Goal: Task Accomplishment & Management: Manage account settings

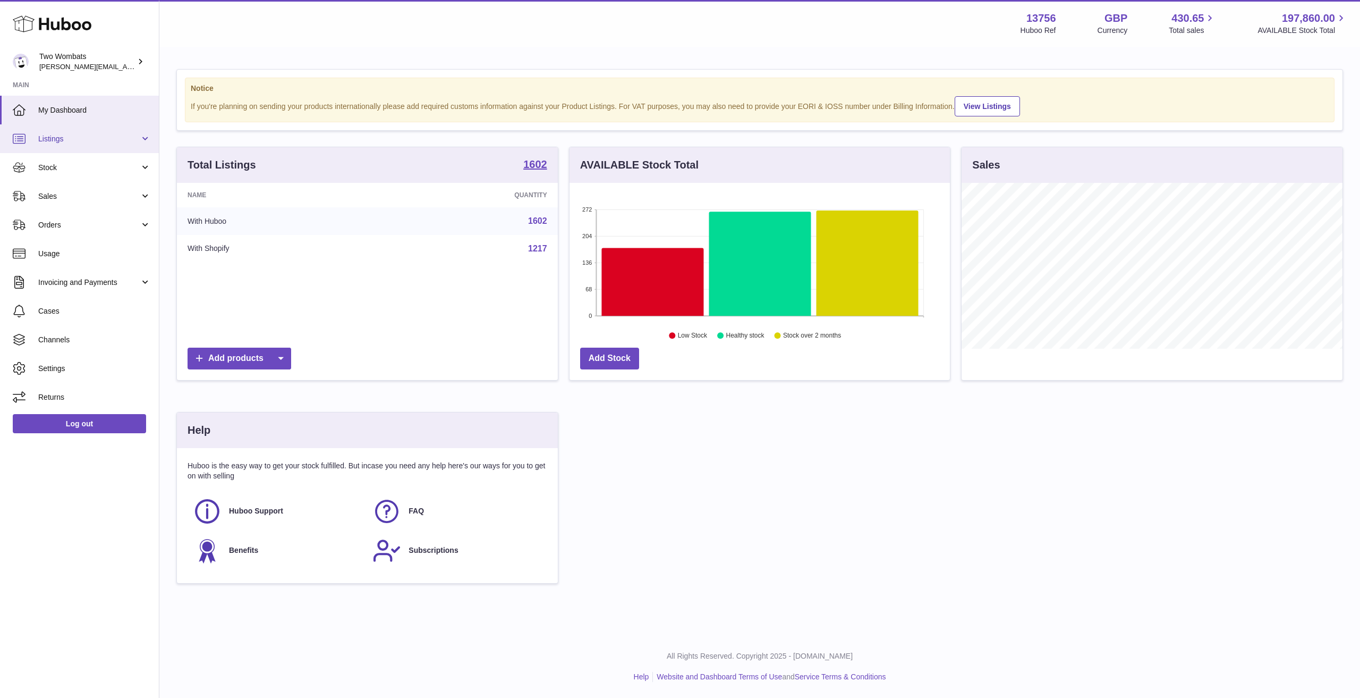
scroll to position [166, 380]
click at [67, 194] on span "Sales" at bounding box center [88, 196] width 101 height 10
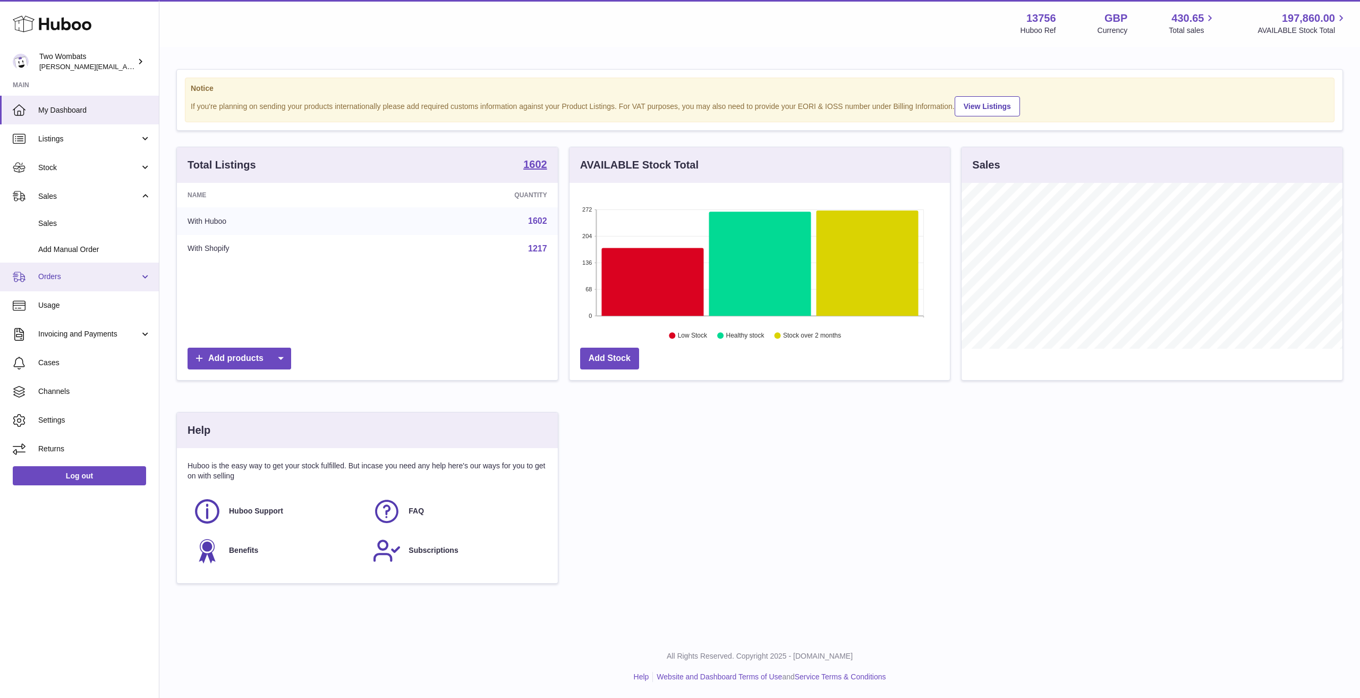
click at [91, 281] on span "Orders" at bounding box center [88, 276] width 101 height 10
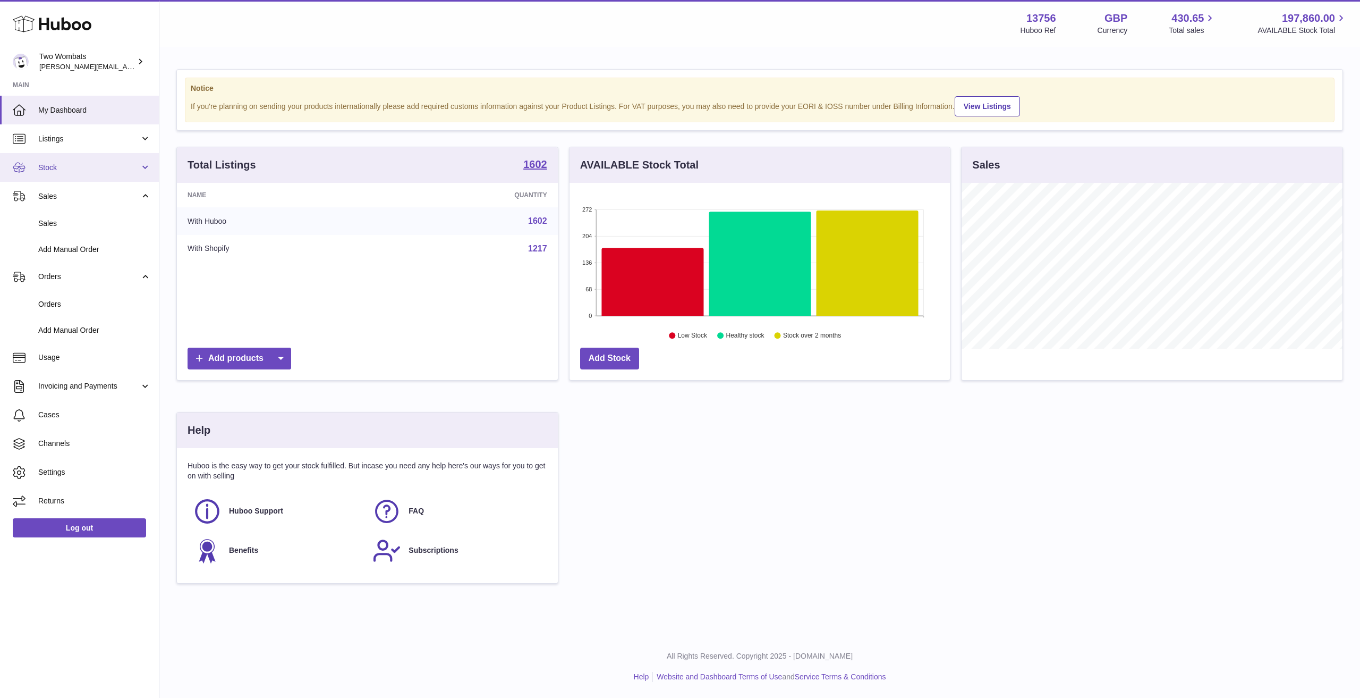
click at [72, 172] on span "Stock" at bounding box center [88, 168] width 101 height 10
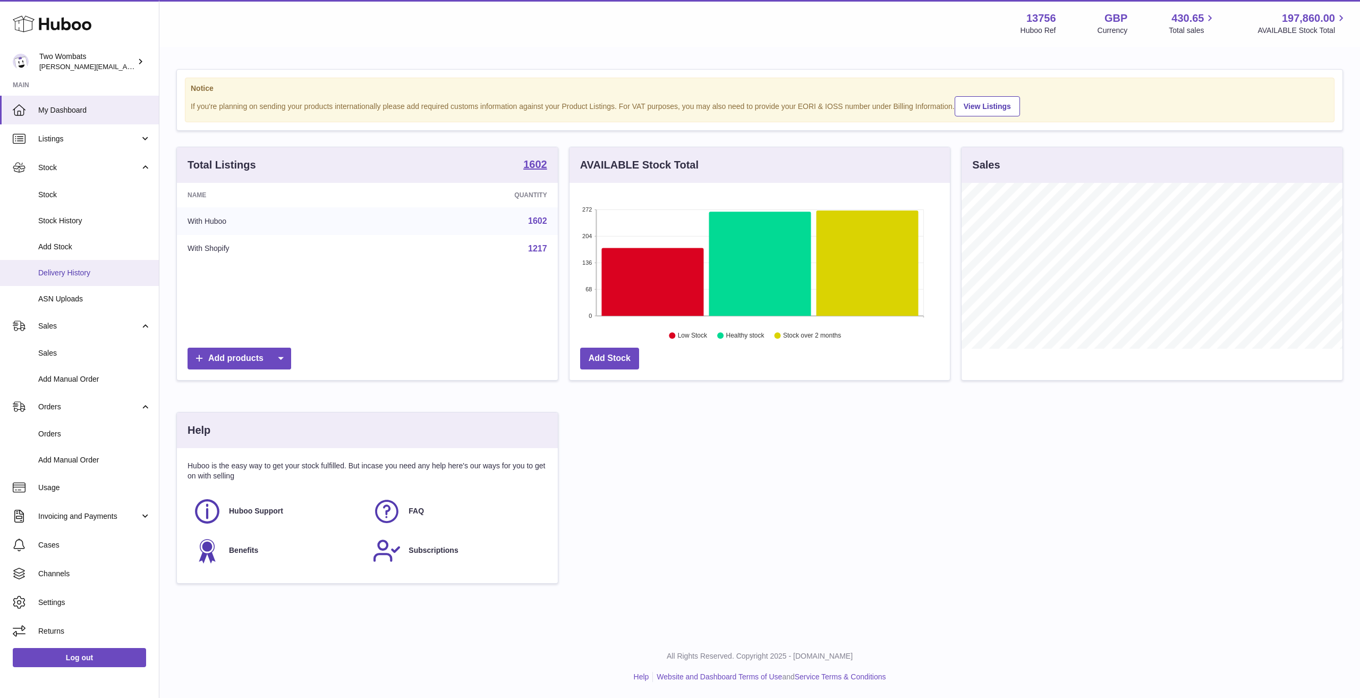
click at [71, 273] on span "Delivery History" at bounding box center [94, 273] width 113 height 10
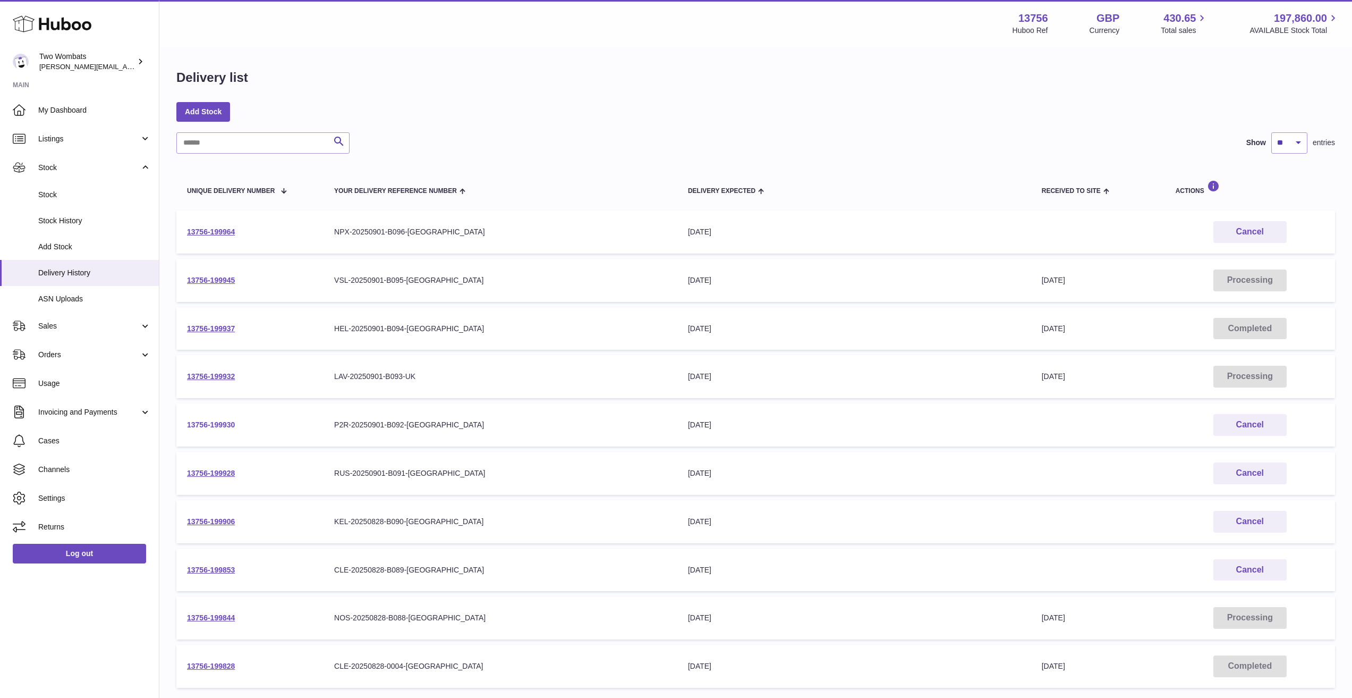
click at [213, 427] on link "13756-199930" at bounding box center [211, 424] width 48 height 9
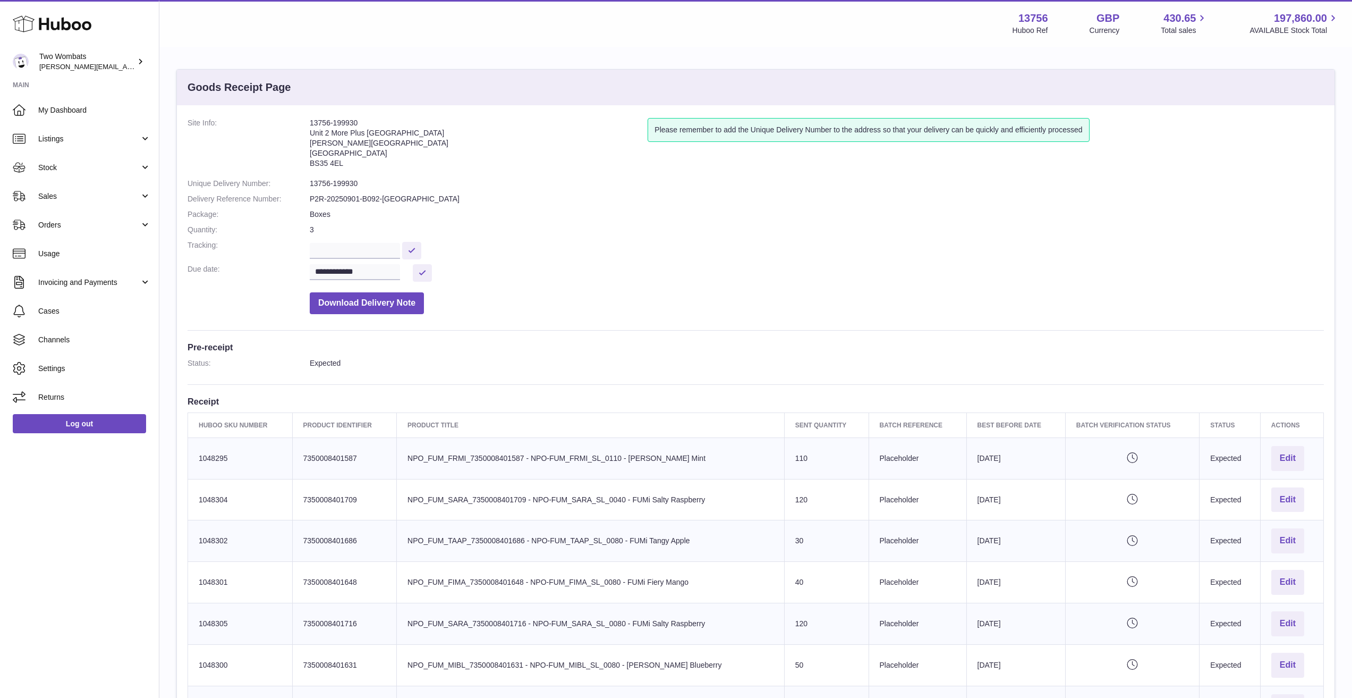
drag, startPoint x: 347, startPoint y: 117, endPoint x: 252, endPoint y: 110, distance: 95.4
click at [252, 110] on div "**********" at bounding box center [756, 548] width 1158 height 887
click at [356, 115] on div "**********" at bounding box center [756, 548] width 1158 height 887
drag, startPoint x: 369, startPoint y: 117, endPoint x: 270, endPoint y: 106, distance: 98.9
click at [270, 106] on div "**********" at bounding box center [756, 548] width 1158 height 887
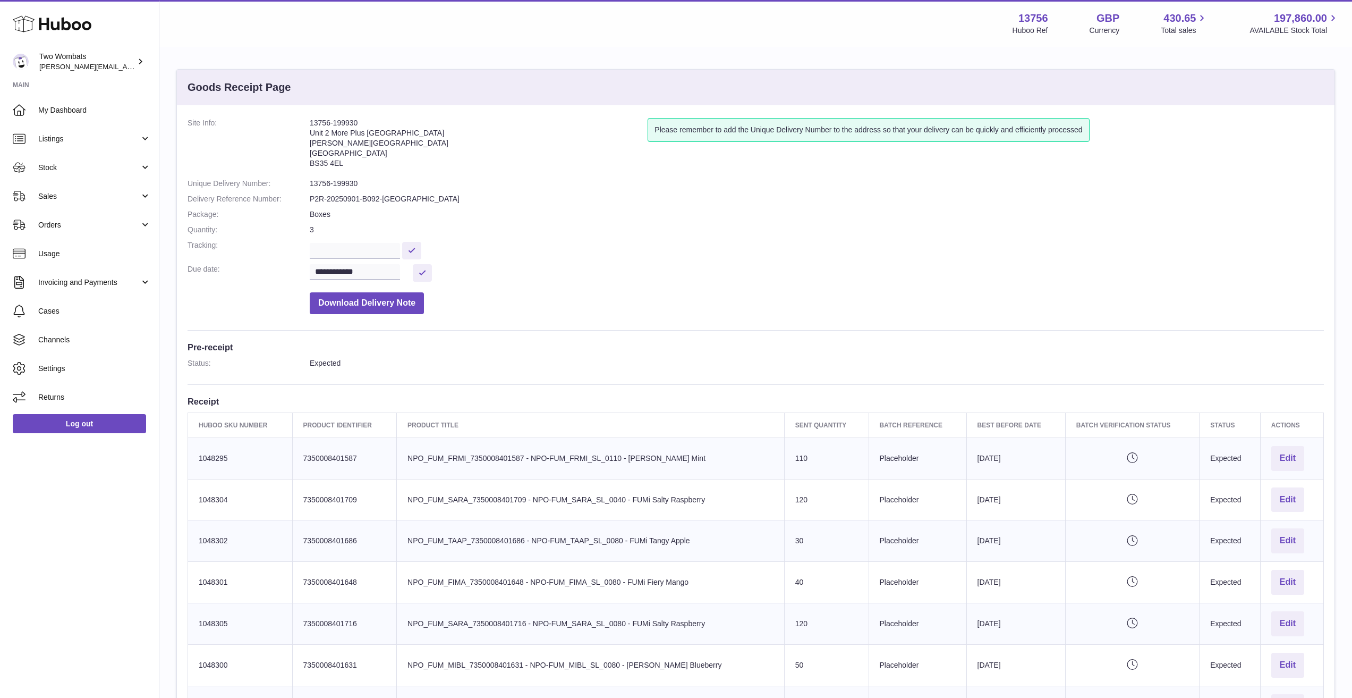
copy dl "13756-199930"
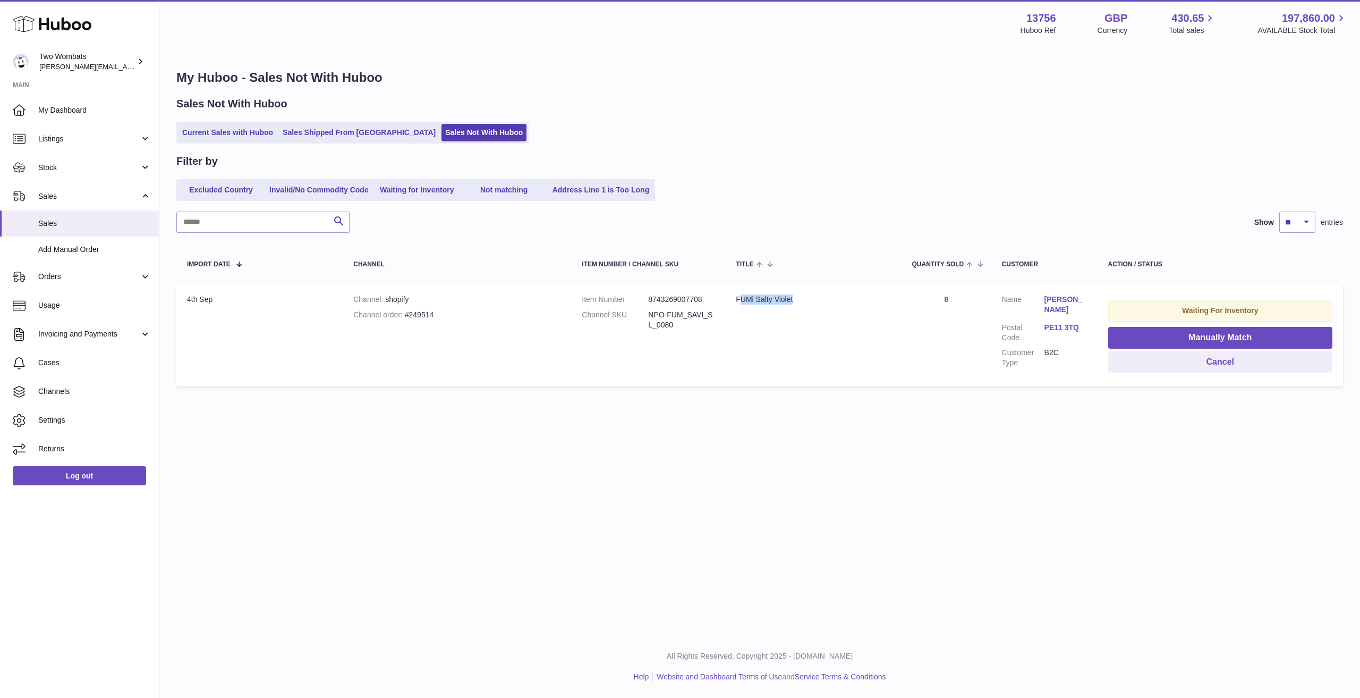
drag, startPoint x: 779, startPoint y: 329, endPoint x: 804, endPoint y: 327, distance: 25.0
click at [830, 326] on td "Title FUMi Salty Violet" at bounding box center [813, 335] width 176 height 103
click at [804, 327] on td "Title FUMi Salty Violet" at bounding box center [813, 335] width 176 height 103
drag, startPoint x: 725, startPoint y: 328, endPoint x: 648, endPoint y: 299, distance: 82.9
click at [627, 296] on tr "Import date 4th Sep Channel shopify Channel order #249514 Item Number 874326900…" at bounding box center [759, 335] width 1167 height 103
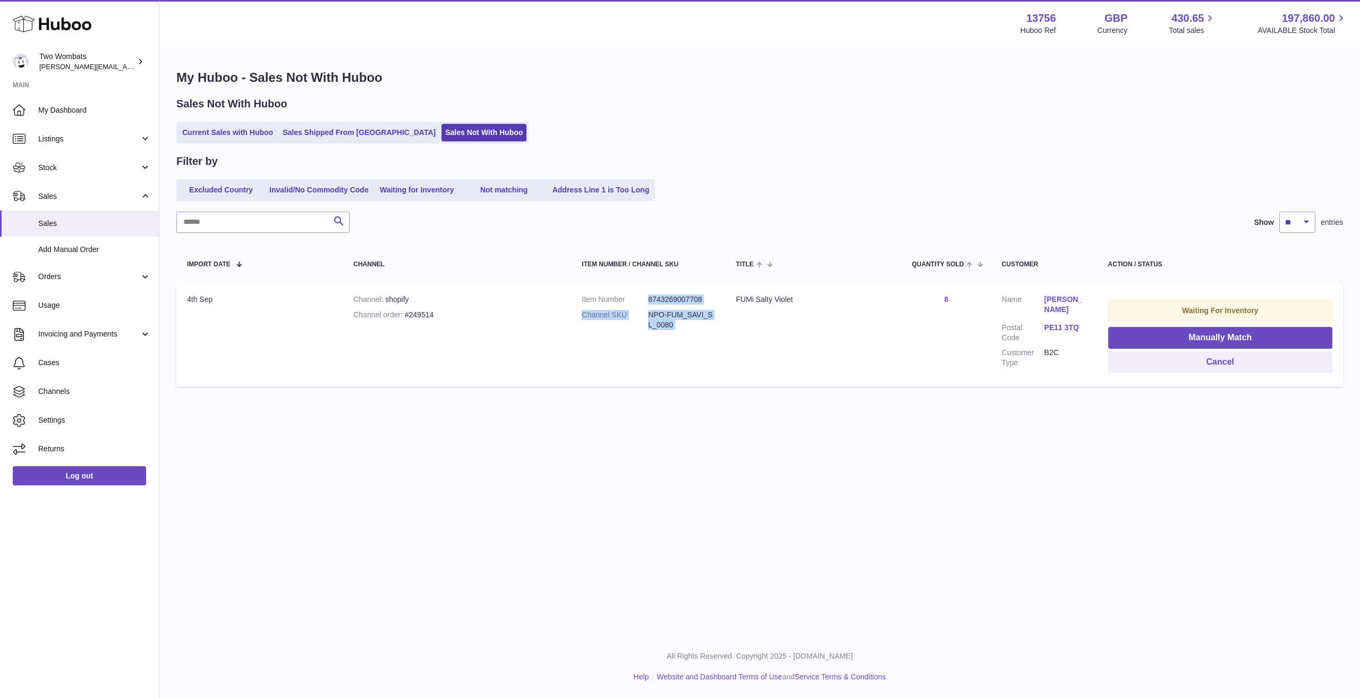
click at [653, 299] on dd "8743269007708" at bounding box center [681, 299] width 66 height 10
drag, startPoint x: 455, startPoint y: 302, endPoint x: 429, endPoint y: 311, distance: 27.7
click at [414, 310] on td "Channel shopify Channel order #249514" at bounding box center [457, 335] width 228 height 103
click at [429, 311] on div "Channel order #249514" at bounding box center [456, 315] width 207 height 10
click at [429, 312] on div "Channel order #249514" at bounding box center [456, 315] width 207 height 10
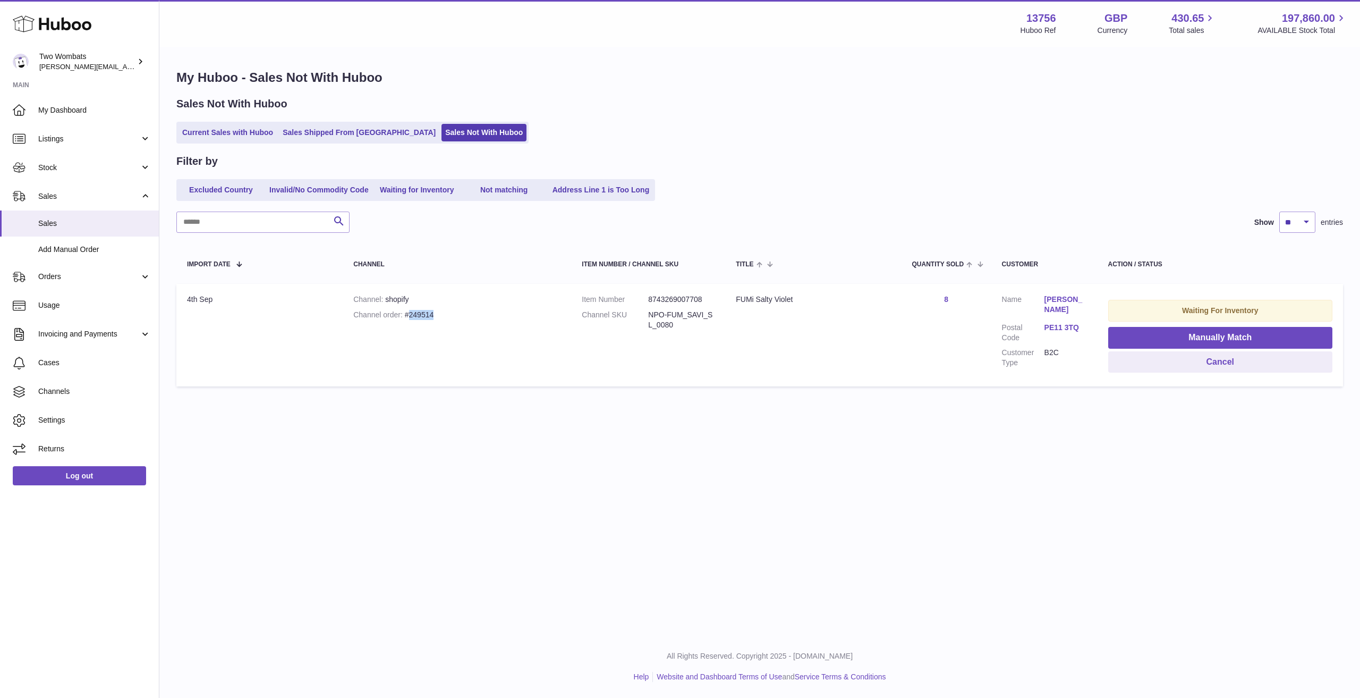
copy div "249514"
drag, startPoint x: 250, startPoint y: 122, endPoint x: 251, endPoint y: 135, distance: 13.9
click at [251, 135] on ul "Current Sales with Huboo Sales Shipped From Huboo Sales Not With Huboo" at bounding box center [352, 133] width 352 height 22
click at [251, 135] on link "Current Sales with Huboo" at bounding box center [228, 133] width 98 height 18
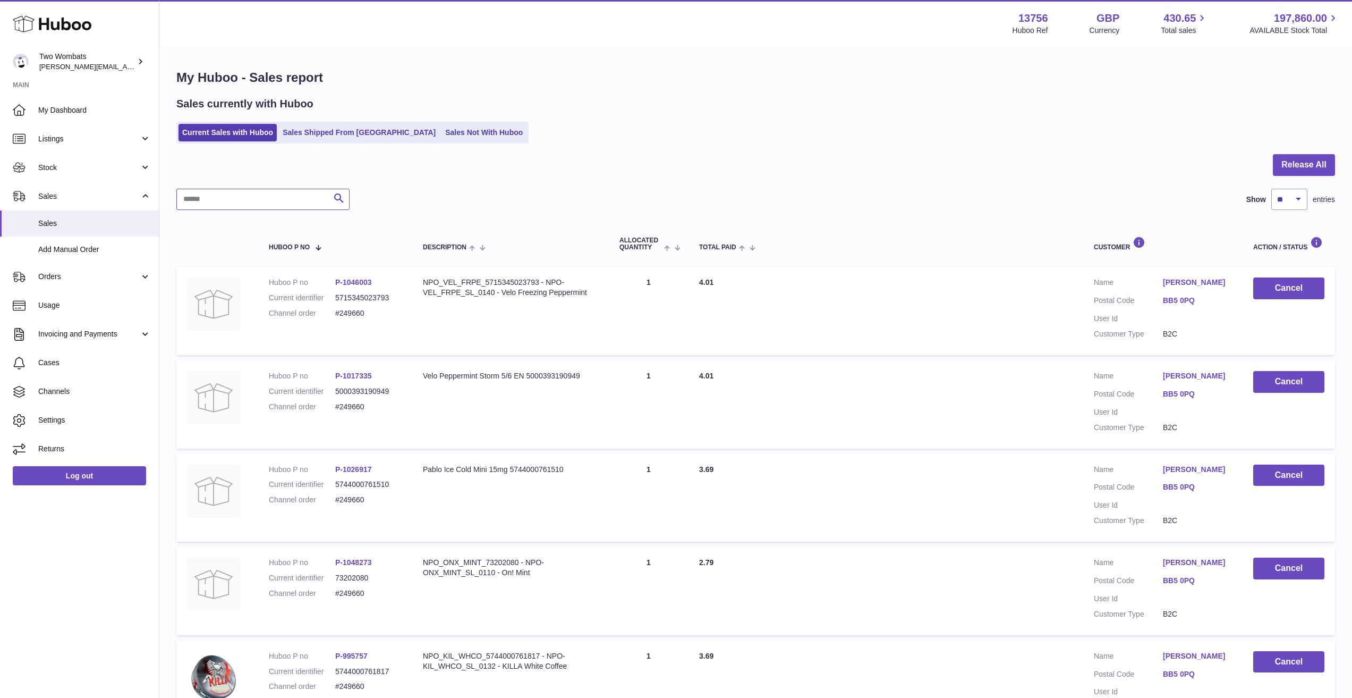
click at [270, 193] on input "text" at bounding box center [262, 199] width 173 height 21
paste input "******"
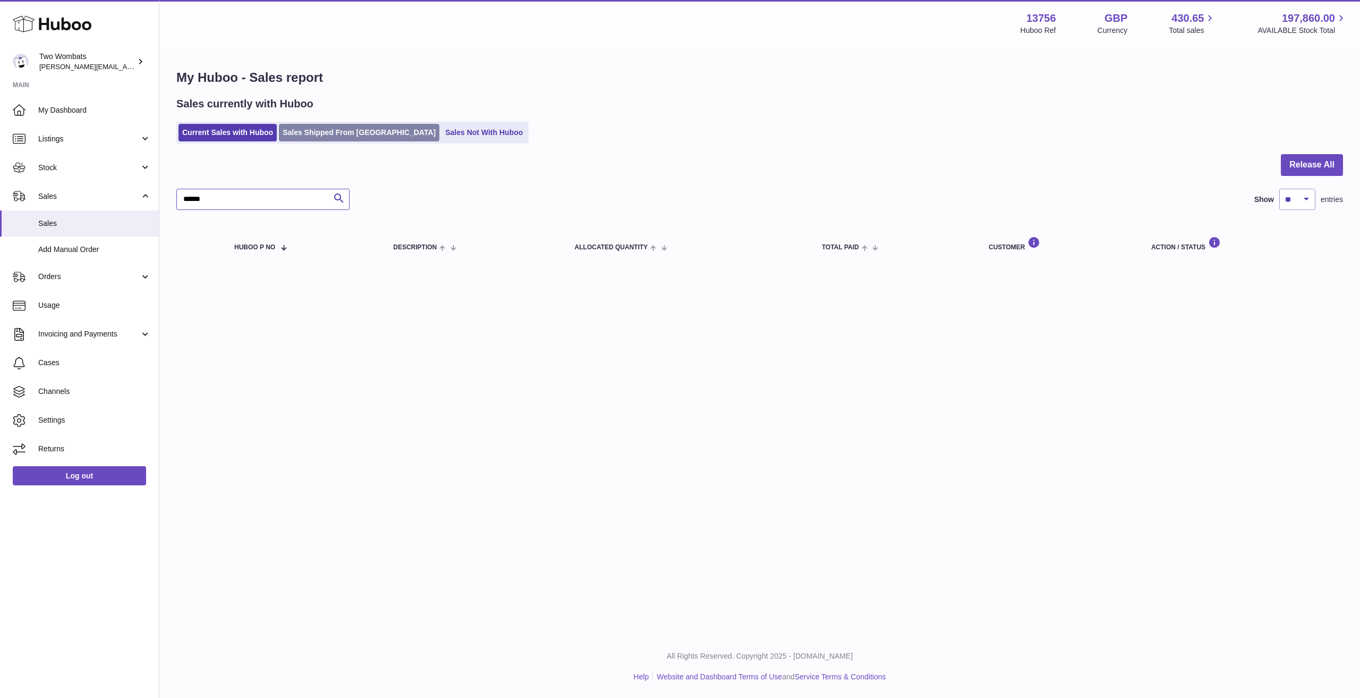
type input "******"
click at [316, 124] on link "Sales Shipped From Huboo" at bounding box center [359, 133] width 160 height 18
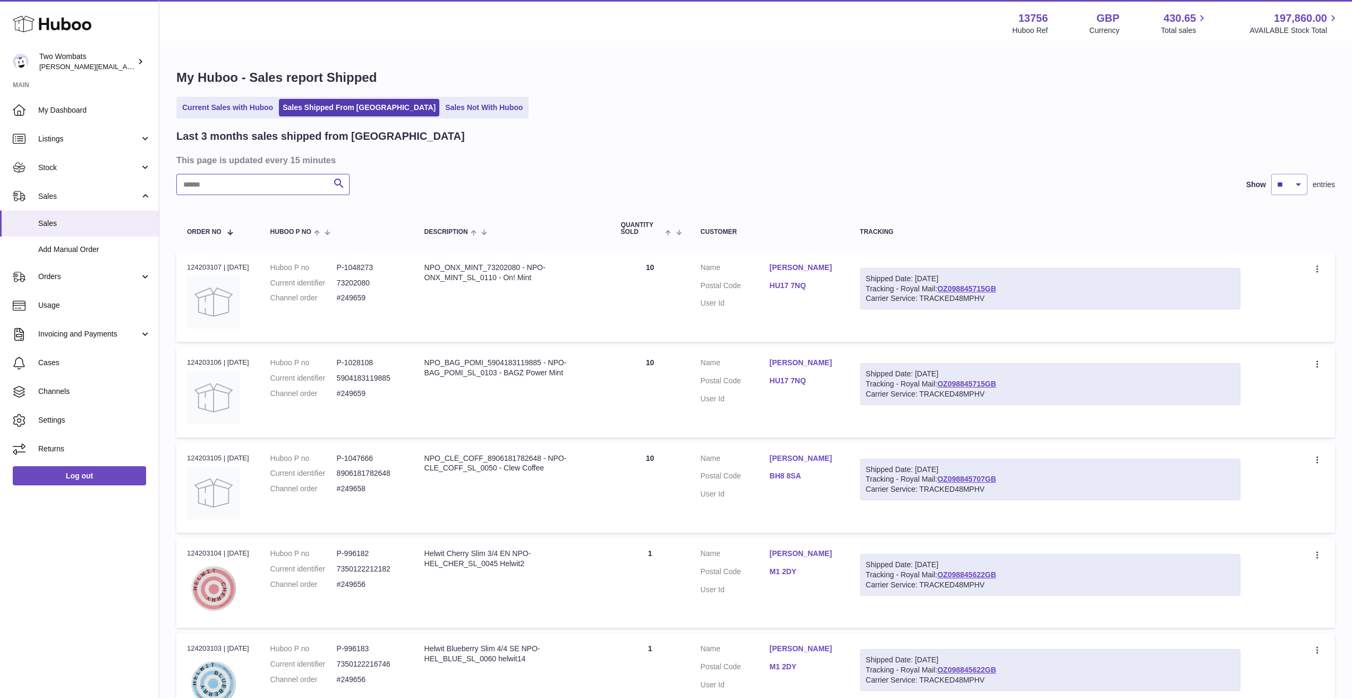
click at [243, 187] on input "text" at bounding box center [262, 184] width 173 height 21
paste input "******"
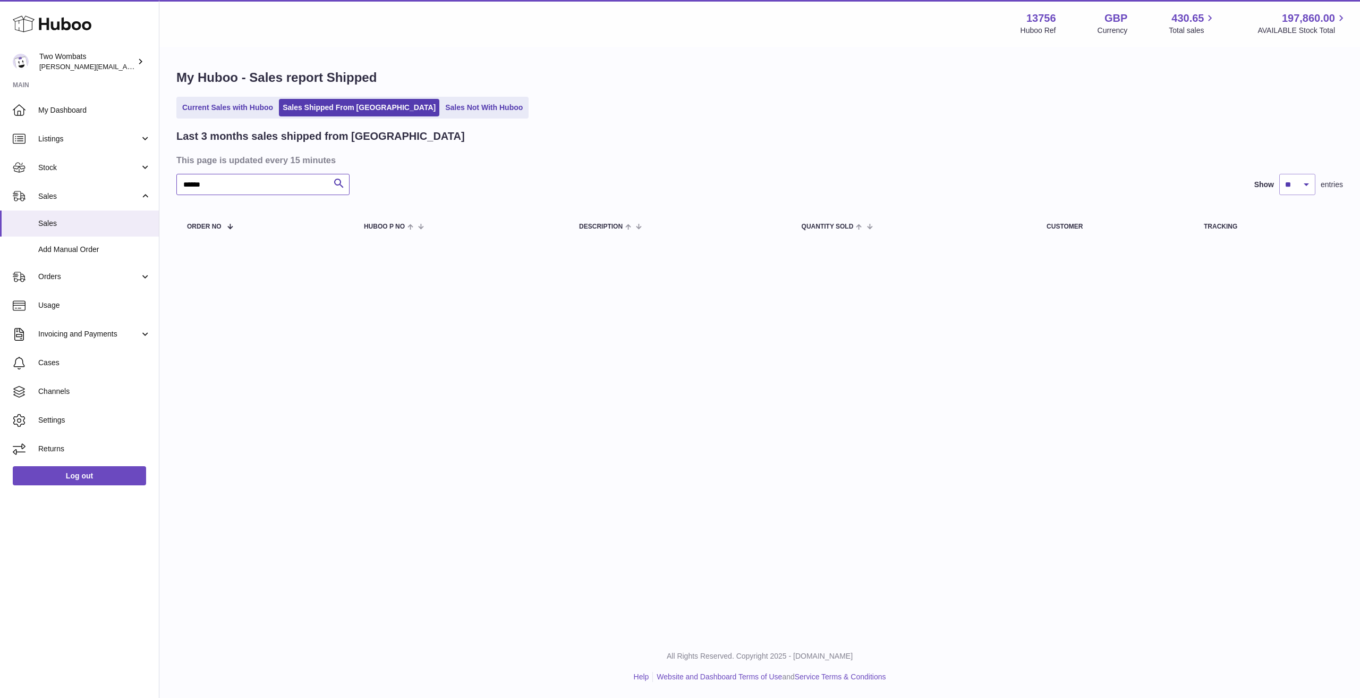
type input "******"
click at [240, 183] on input "******" at bounding box center [262, 184] width 173 height 21
click at [316, 182] on input "******" at bounding box center [262, 184] width 173 height 21
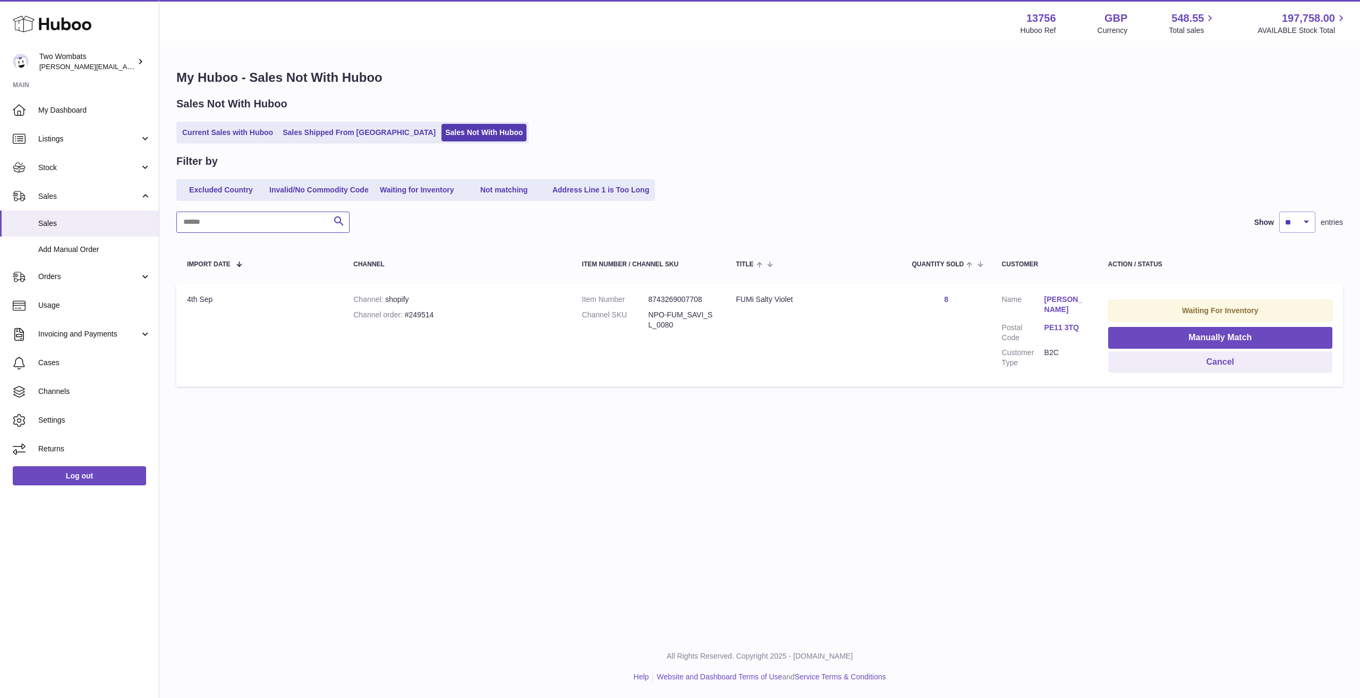
click at [295, 226] on input "text" at bounding box center [262, 221] width 173 height 21
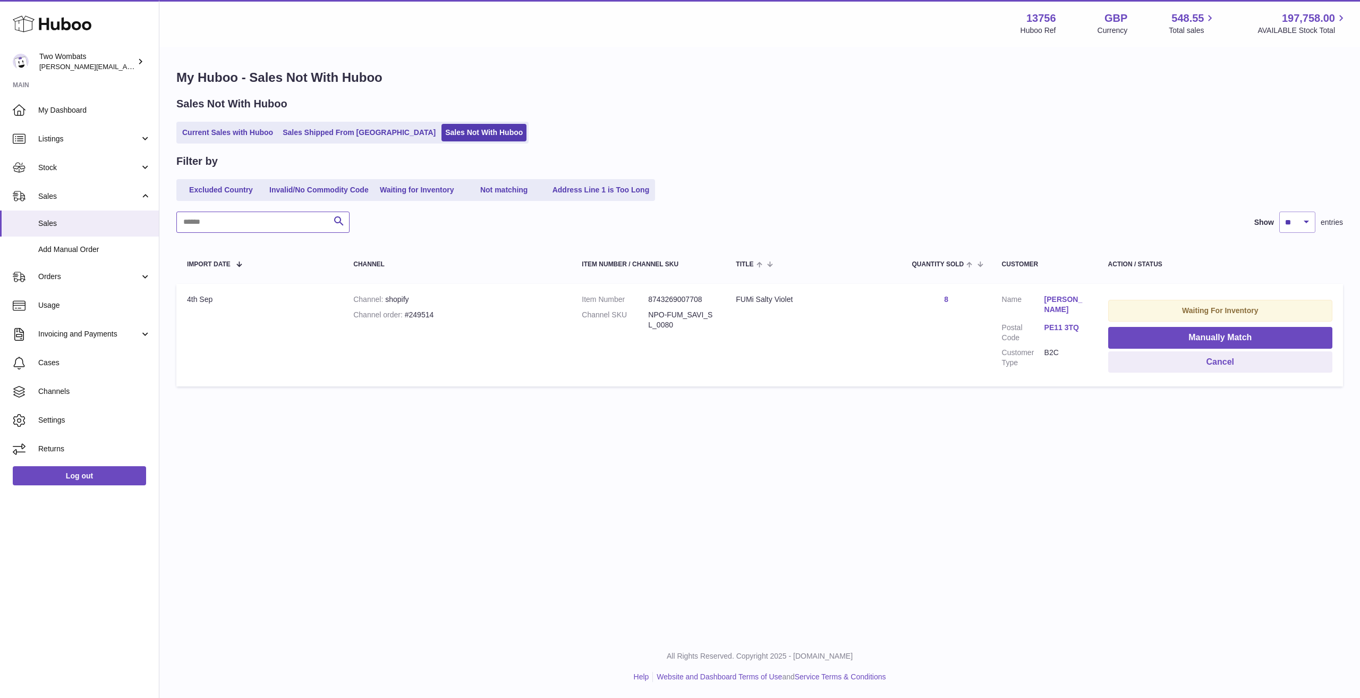
click at [295, 226] on input "text" at bounding box center [262, 221] width 173 height 21
click at [406, 317] on div "Channel order #249514" at bounding box center [456, 315] width 207 height 10
click at [437, 309] on td "Channel shopify Channel order #249514" at bounding box center [457, 335] width 228 height 103
click at [413, 318] on div "Channel order #249514" at bounding box center [456, 315] width 207 height 10
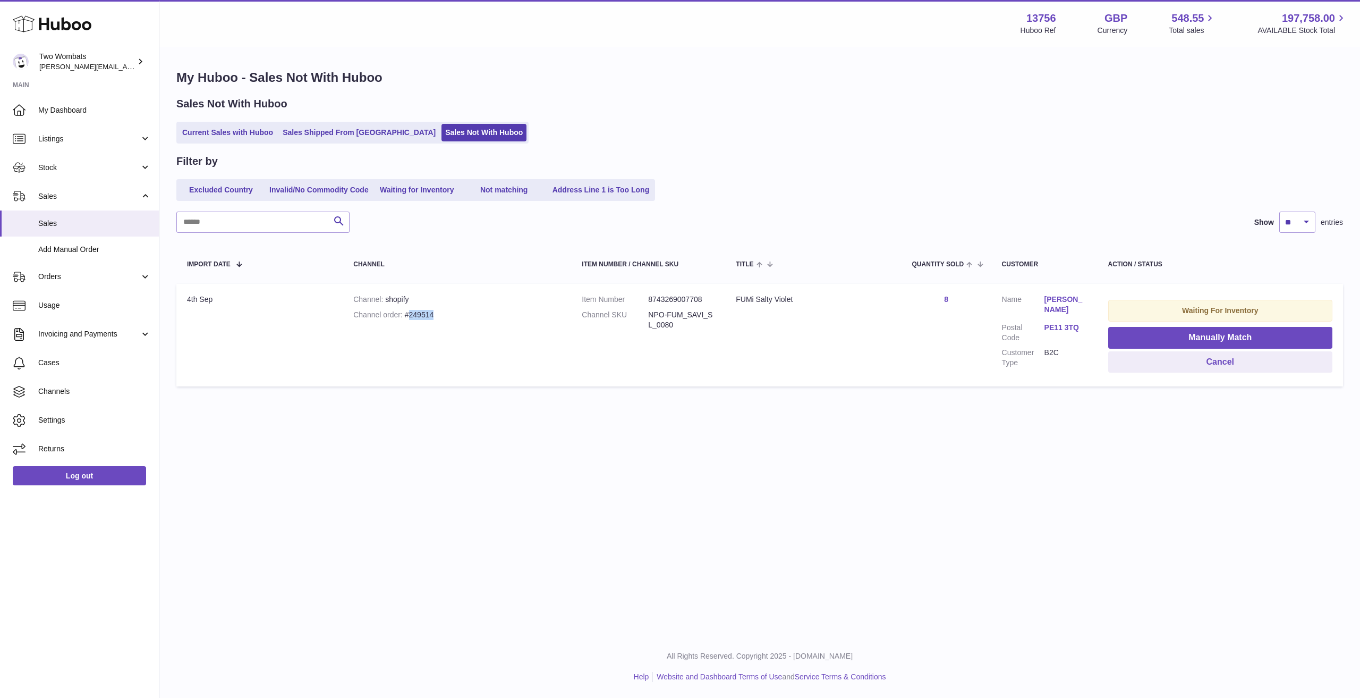
copy div "249514"
click at [48, 274] on span "Orders" at bounding box center [88, 276] width 101 height 10
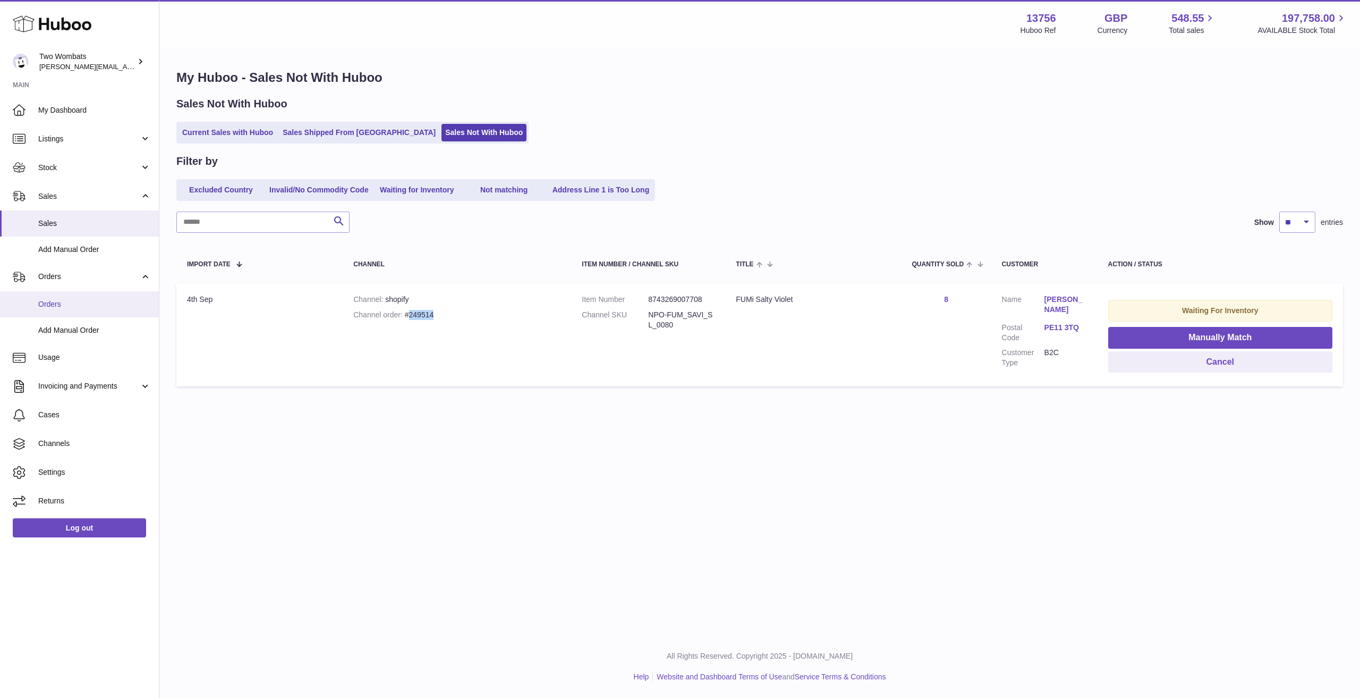
click at [54, 297] on link "Orders" at bounding box center [79, 304] width 159 height 26
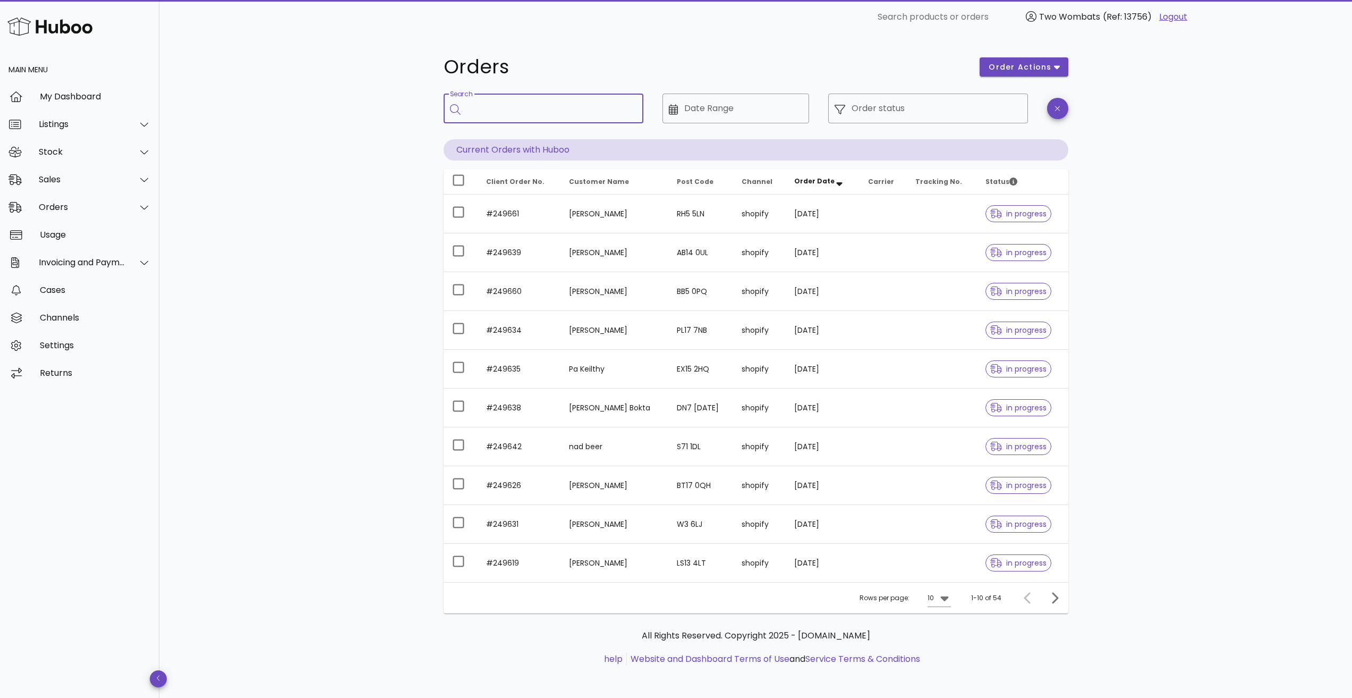
click at [570, 107] on input "Search" at bounding box center [551, 108] width 168 height 17
paste input "**********"
type input "**********"
paste input "******"
type input "******"
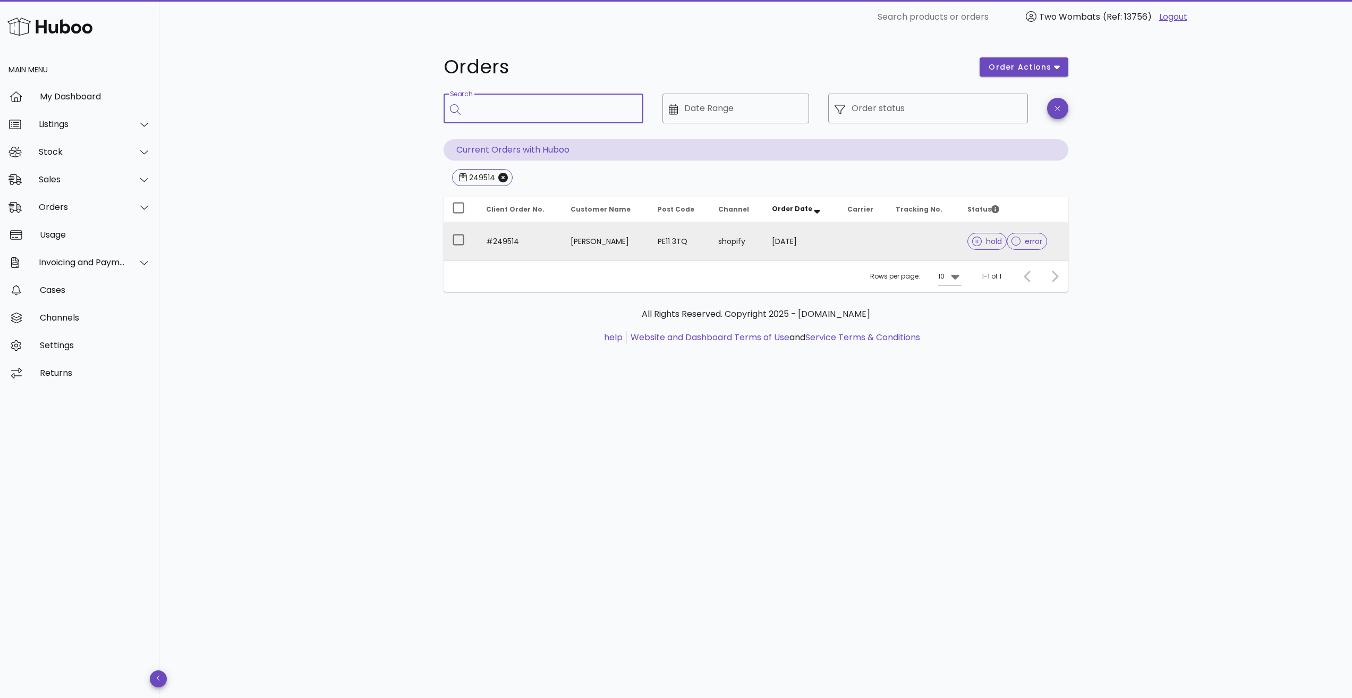
click at [926, 247] on td at bounding box center [923, 241] width 72 height 38
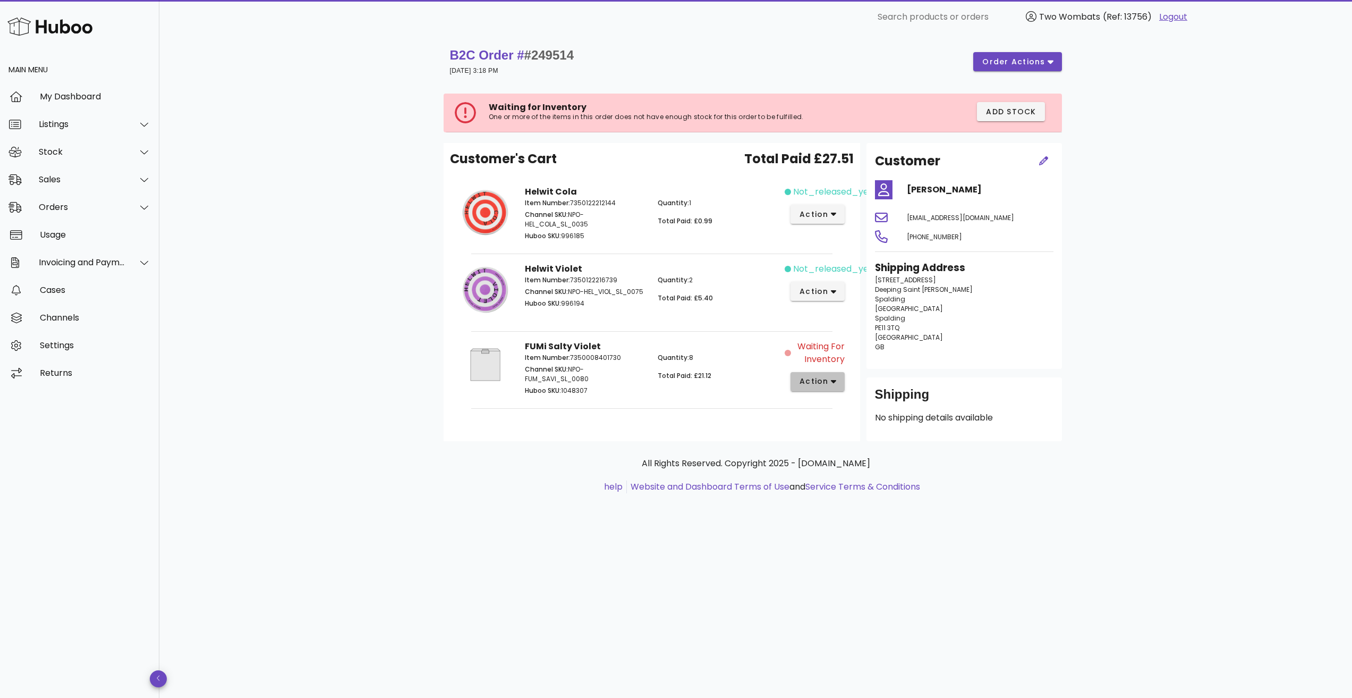
click at [812, 380] on span "action" at bounding box center [814, 381] width 30 height 11
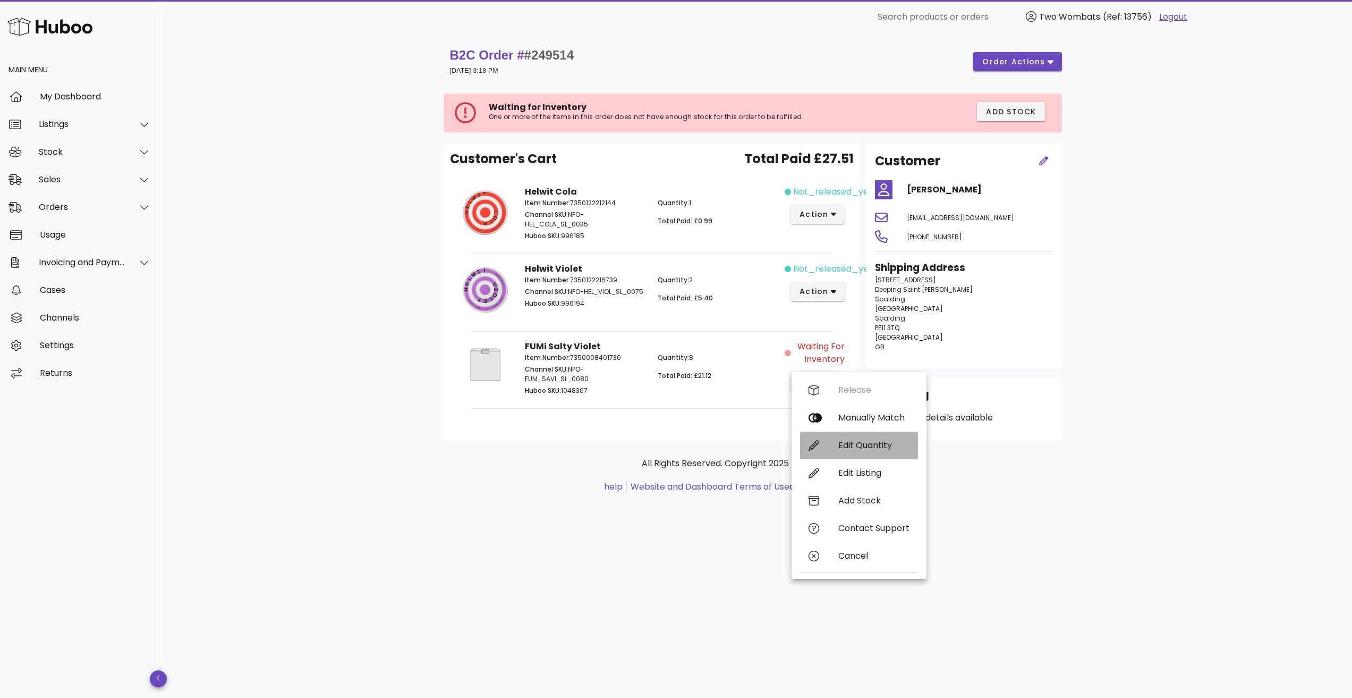
click at [869, 446] on div "Edit Quantity" at bounding box center [873, 445] width 71 height 10
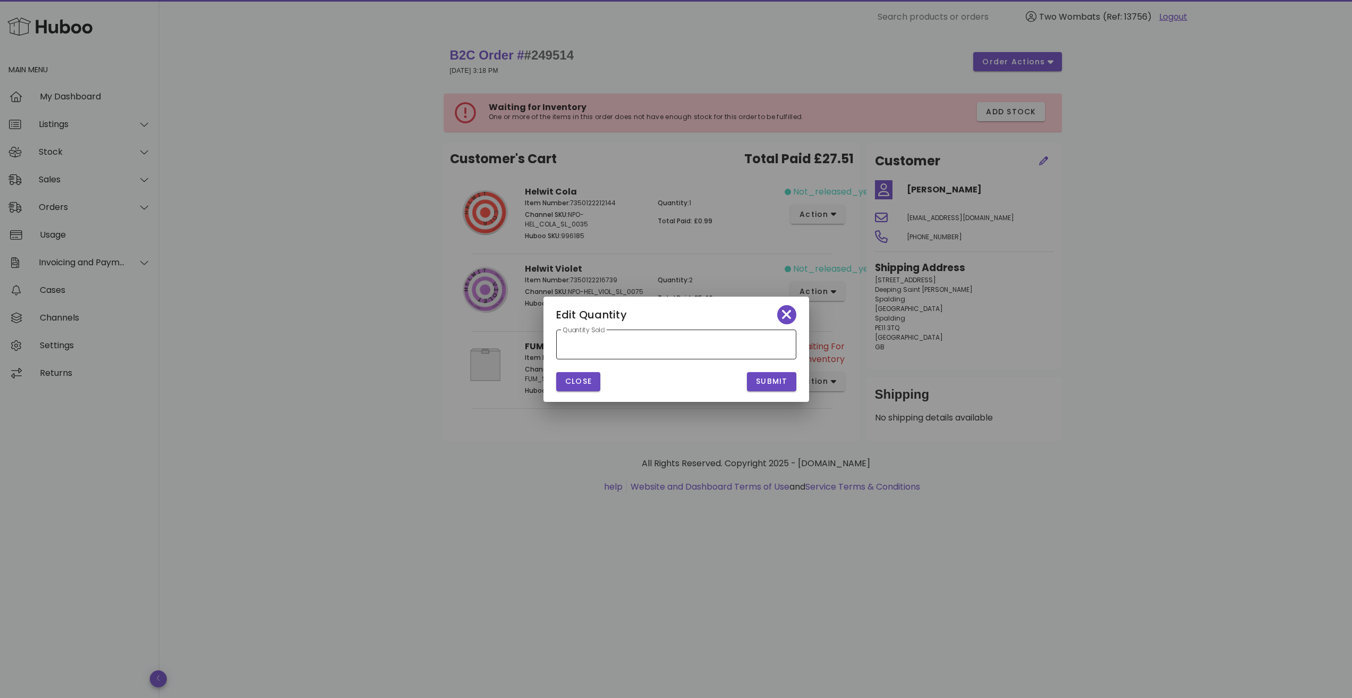
click at [672, 354] on div "Quantity Sold *" at bounding box center [676, 344] width 227 height 30
type input "*"
click at [773, 386] on span "Submit" at bounding box center [771, 381] width 32 height 11
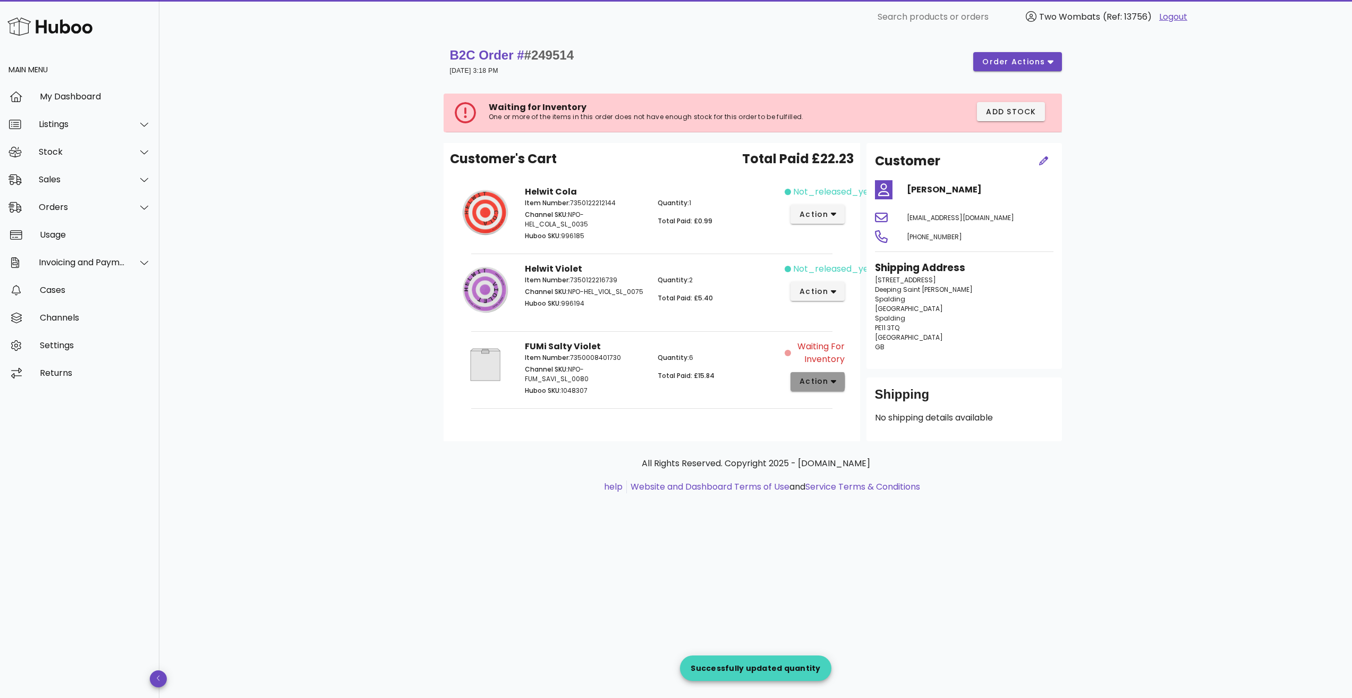
click at [821, 379] on span "action" at bounding box center [814, 381] width 30 height 11
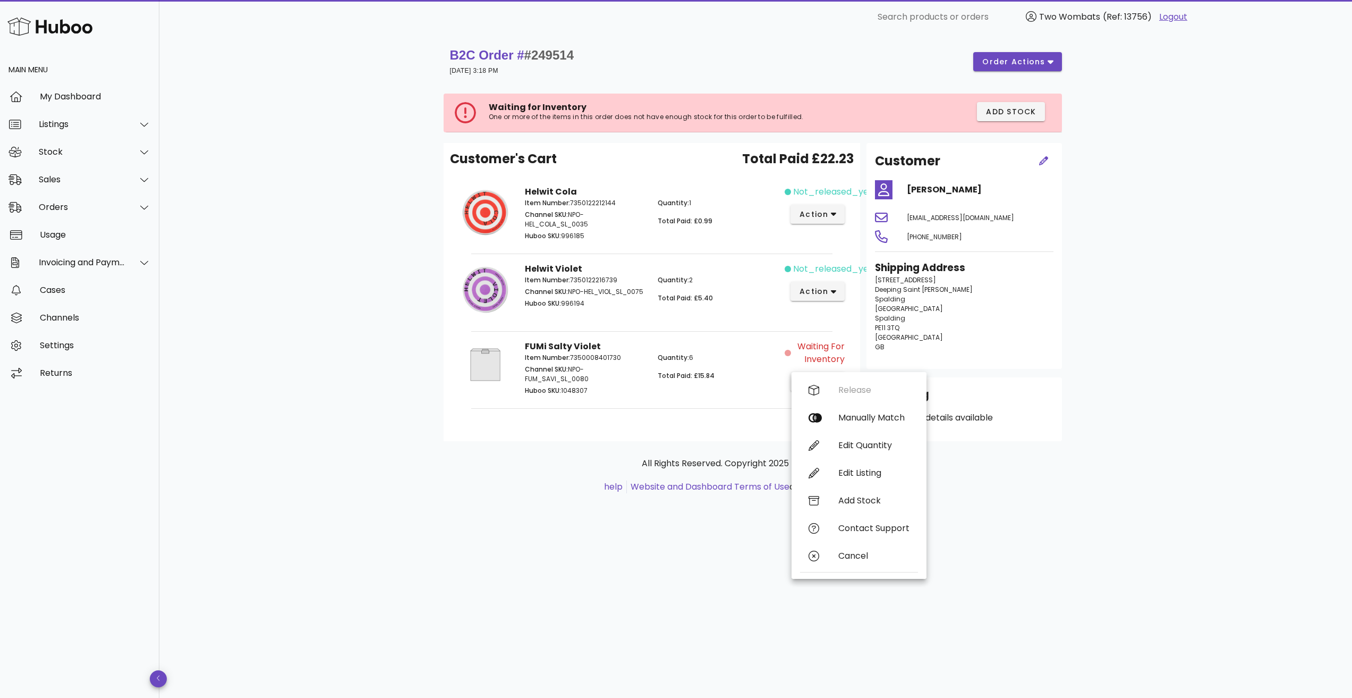
drag, startPoint x: 1014, startPoint y: 487, endPoint x: 1012, endPoint y: 492, distance: 5.5
click at [1014, 490] on ul "help Website and Dashboard Terms of Use and Service Terms & Conditions" at bounding box center [756, 486] width 608 height 13
click at [808, 379] on span "action" at bounding box center [814, 381] width 30 height 11
click at [859, 385] on div "Release Manually Match Edit Quantity Edit Listing Add Stock Contact Support Can…" at bounding box center [859, 475] width 118 height 198
click at [859, 385] on div "Customer's Cart Total Paid £22.23 Helwit Cola Item Number: 7350122212144 Channe…" at bounding box center [652, 292] width 417 height 298
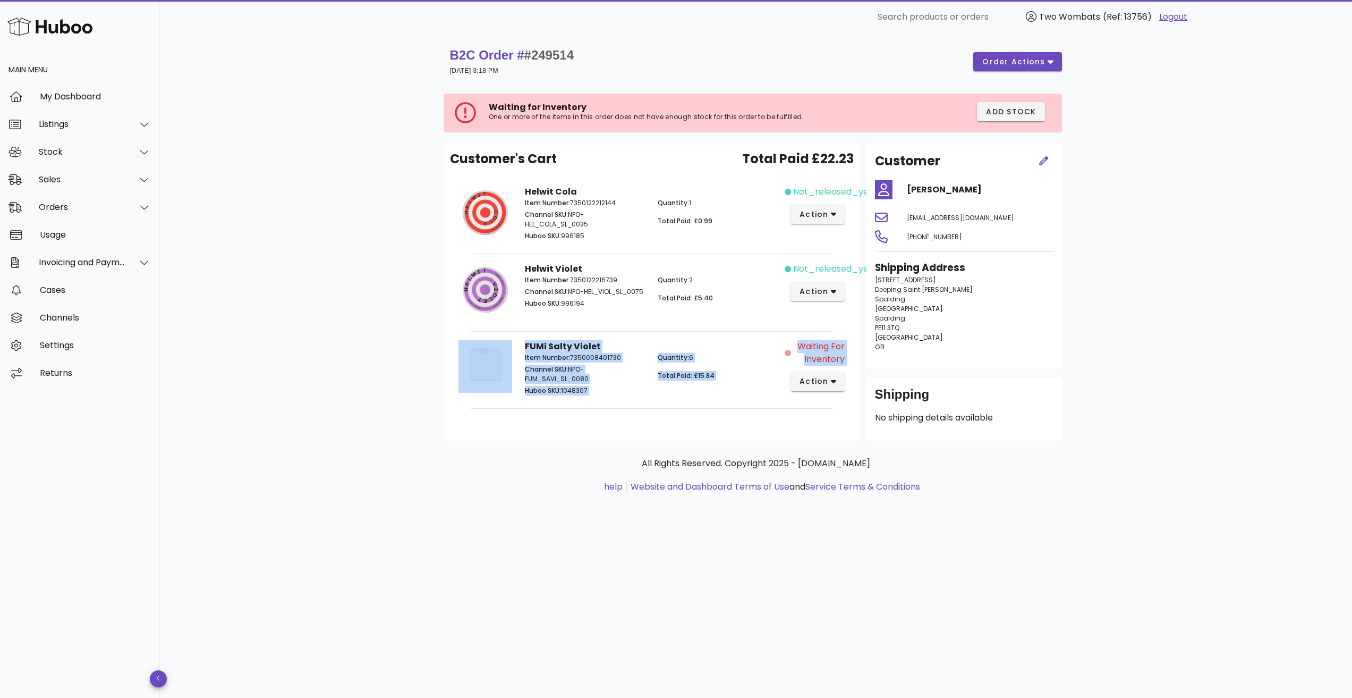
click at [859, 385] on div "Customer's Cart Total Paid £22.23 Helwit Cola Item Number: 7350122212144 Channe…" at bounding box center [652, 292] width 417 height 298
click at [822, 386] on span "action" at bounding box center [814, 381] width 30 height 11
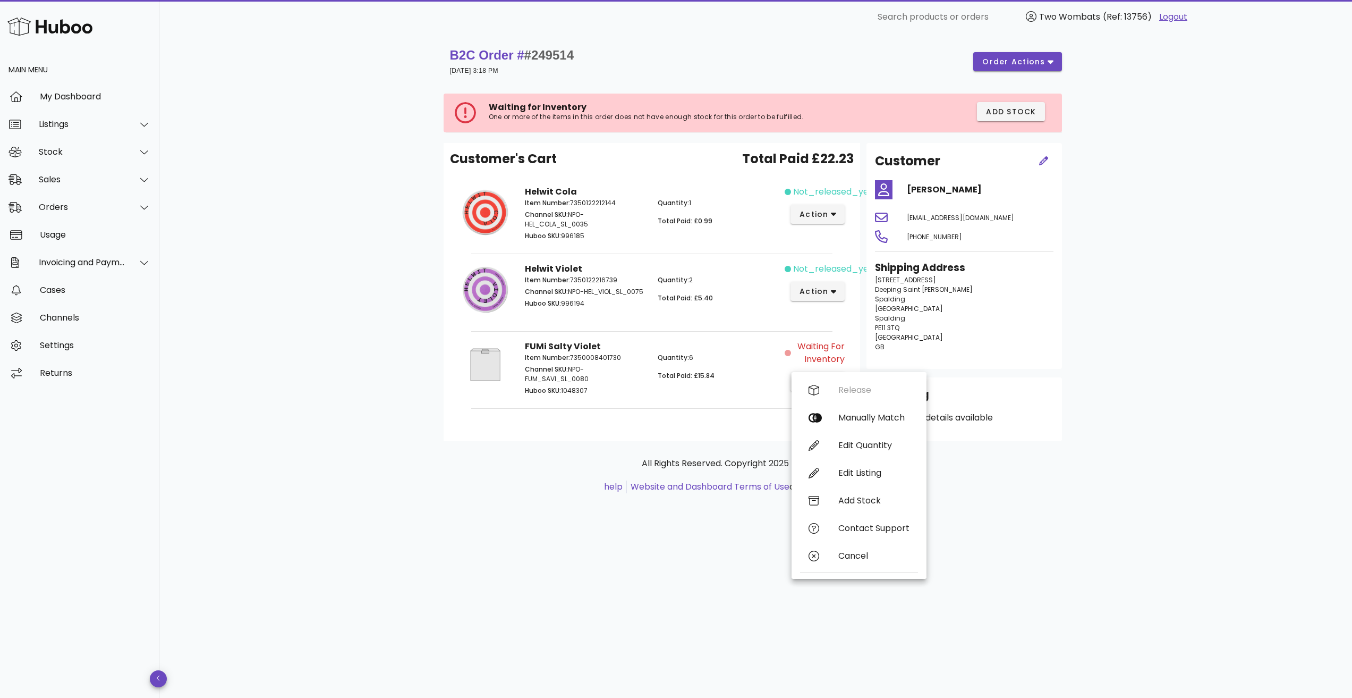
drag, startPoint x: 663, startPoint y: 389, endPoint x: 561, endPoint y: 364, distance: 105.0
click at [661, 388] on div "Quantity: 6 Total Paid: £15.84" at bounding box center [717, 374] width 133 height 57
drag, startPoint x: 591, startPoint y: 377, endPoint x: 521, endPoint y: 379, distance: 70.7
click at [521, 379] on div "Item Number: 7350008401730 Channel SKU: NPO-FUM_SAVI_SL_0080 Huboo SKU: 1048307" at bounding box center [585, 374] width 133 height 57
copy p "FUM_SAVI_SL_0080"
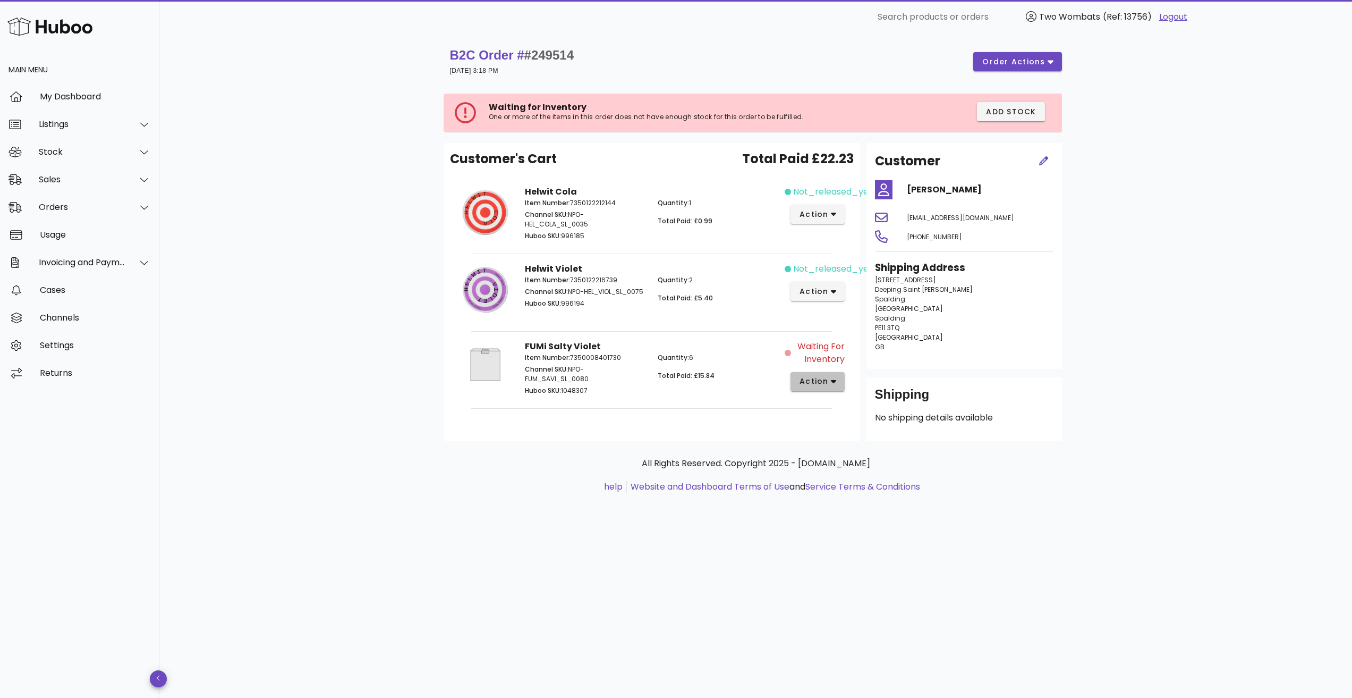
click at [817, 383] on span "action" at bounding box center [814, 381] width 30 height 11
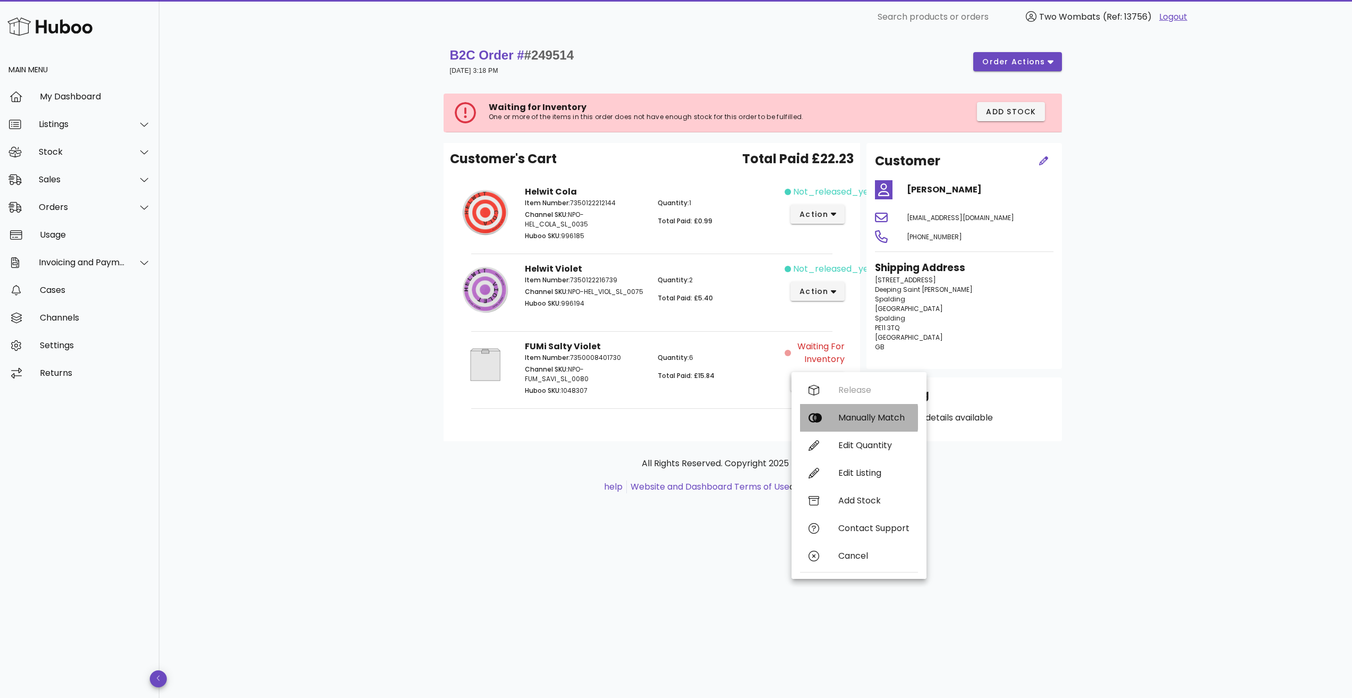
click at [823, 418] on div "Manually Match" at bounding box center [859, 418] width 118 height 28
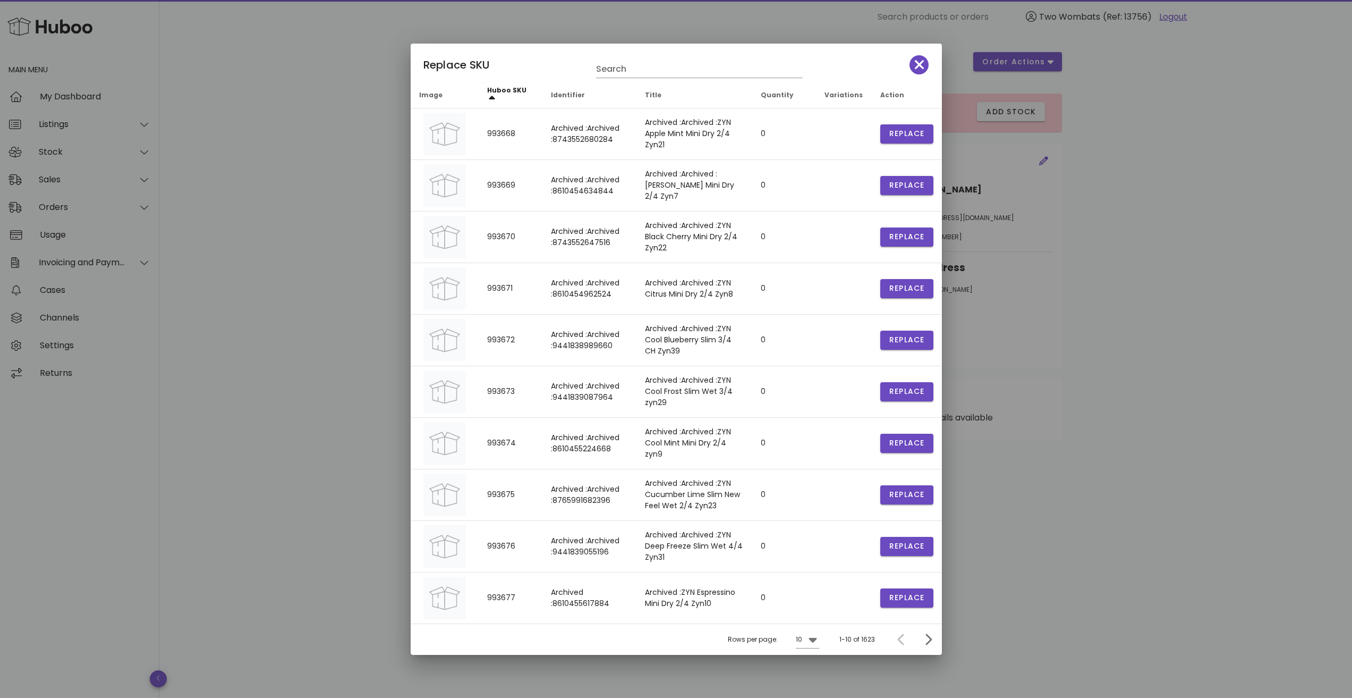
drag, startPoint x: 1238, startPoint y: 307, endPoint x: 1139, endPoint y: 217, distance: 133.9
click at [1238, 307] on div at bounding box center [676, 349] width 1352 height 698
click at [925, 65] on span "button" at bounding box center [919, 64] width 19 height 15
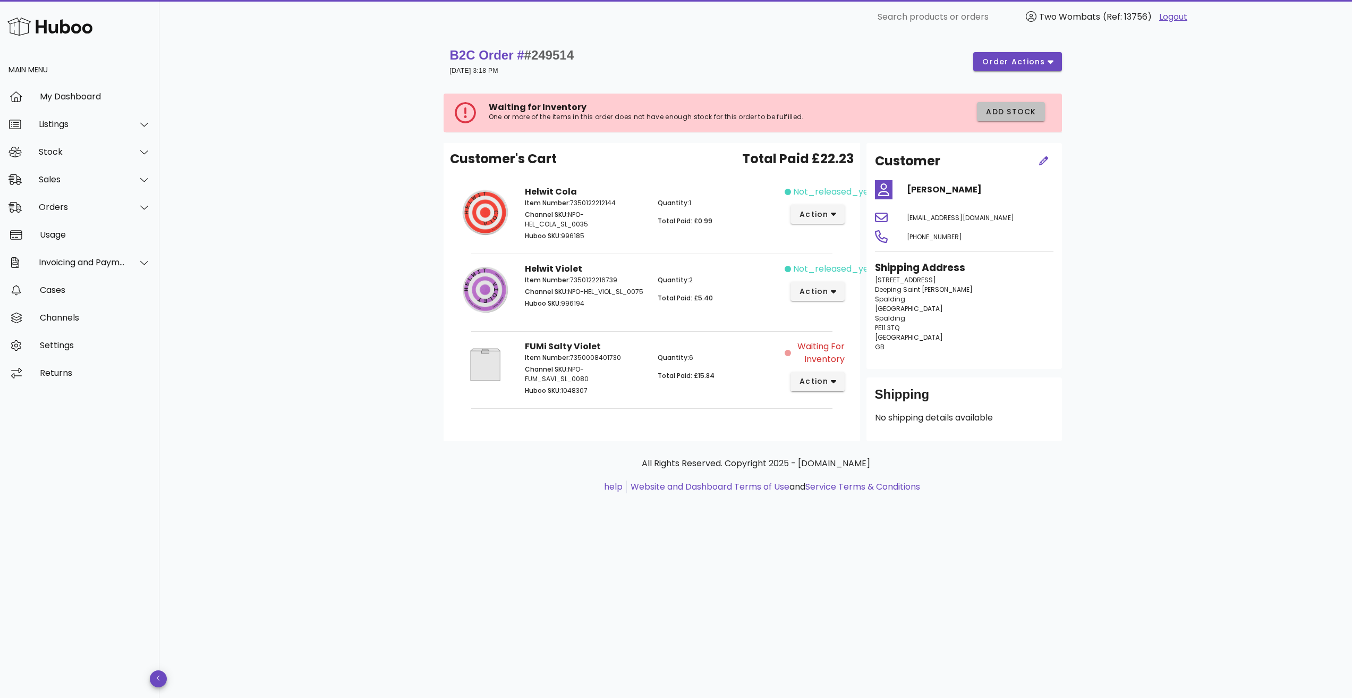
click at [1021, 111] on span "Add Stock" at bounding box center [1011, 111] width 51 height 11
click at [1000, 54] on button "order actions" at bounding box center [1017, 61] width 88 height 19
drag, startPoint x: 989, startPoint y: 346, endPoint x: 980, endPoint y: 347, distance: 9.2
click at [988, 346] on p "[STREET_ADDRESS][PERSON_NAME]" at bounding box center [964, 313] width 179 height 77
click at [687, 363] on div "Quantity: 6 Total Paid: £15.84" at bounding box center [717, 374] width 133 height 57
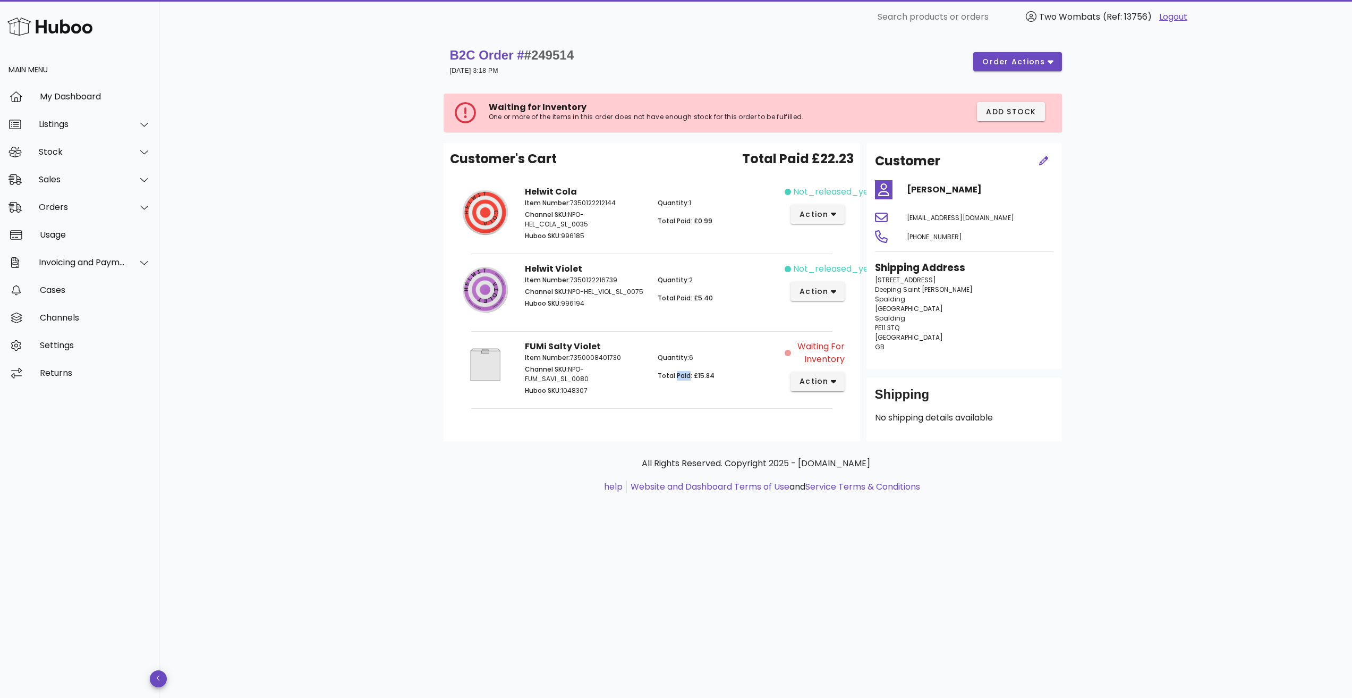
click at [687, 363] on div "Quantity: 6 Total Paid: £15.84" at bounding box center [717, 374] width 133 height 57
click at [803, 375] on button "action" at bounding box center [818, 381] width 55 height 19
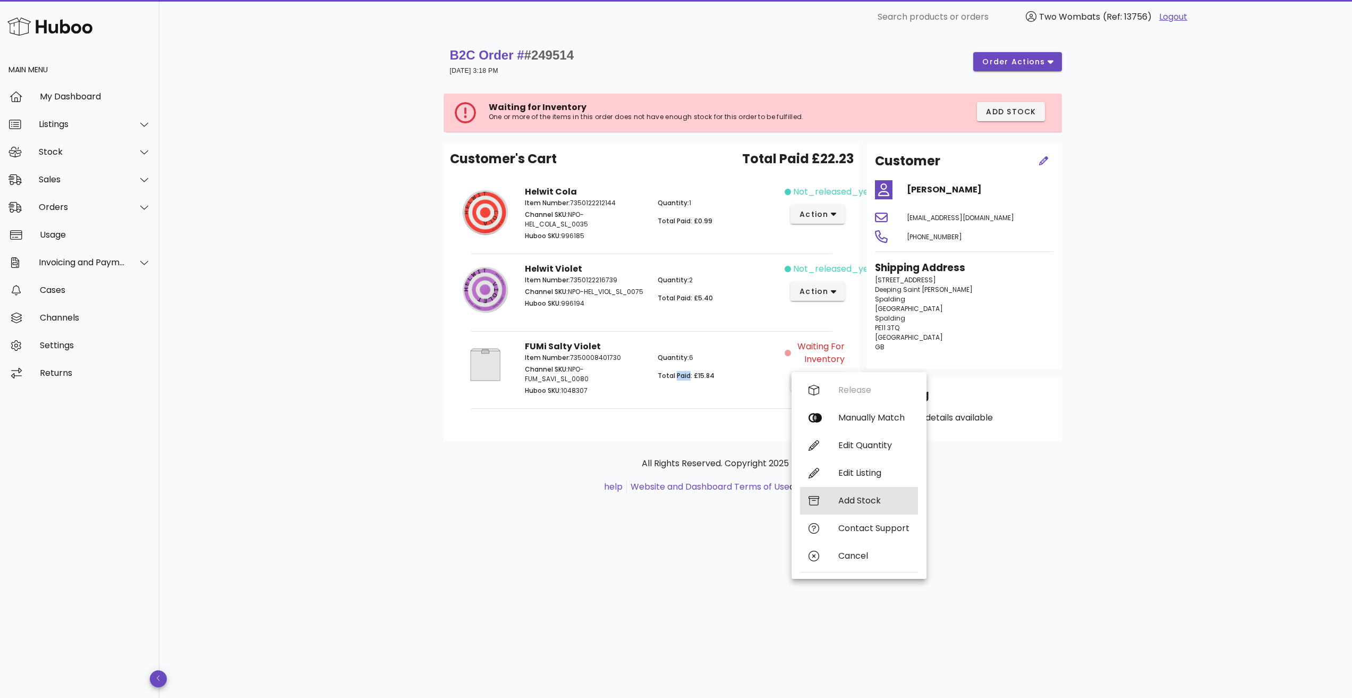
click at [868, 500] on div "Add Stock" at bounding box center [873, 500] width 71 height 10
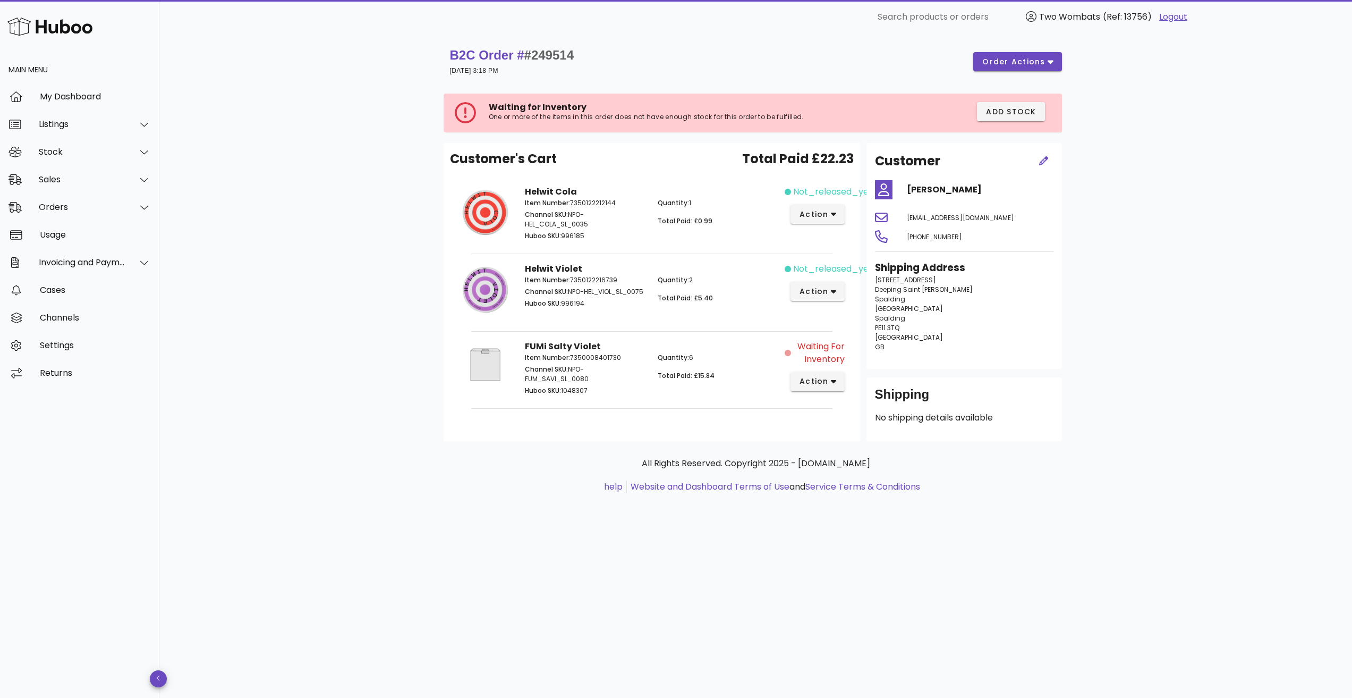
click at [720, 368] on div "Quantity: 6 Total Paid: £15.84" at bounding box center [717, 374] width 133 height 57
drag, startPoint x: 670, startPoint y: 355, endPoint x: 632, endPoint y: 353, distance: 38.3
click at [632, 353] on div "Item Number: 7350008401730 Channel SKU: NPO-FUM_SAVI_SL_0080 Huboo SKU: 1048307…" at bounding box center [652, 374] width 266 height 57
click at [634, 354] on p "Item Number: 7350008401730" at bounding box center [585, 358] width 121 height 10
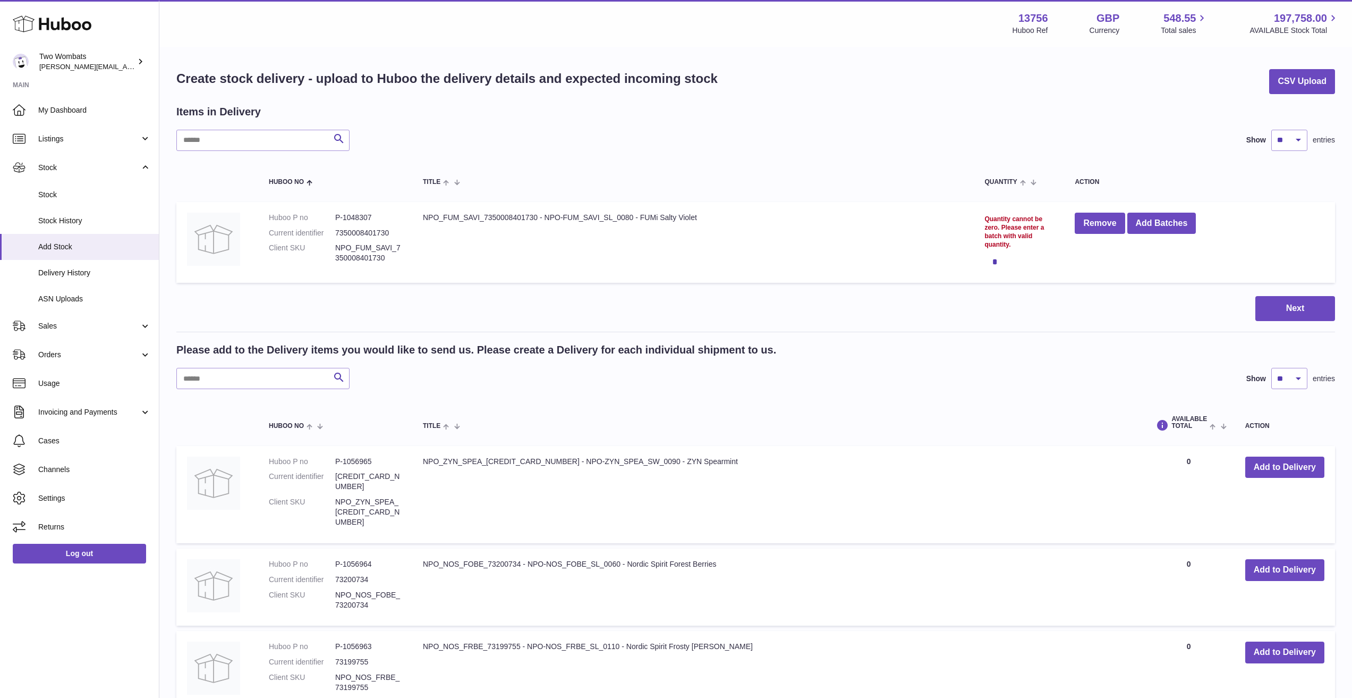
drag, startPoint x: 820, startPoint y: 320, endPoint x: 809, endPoint y: 313, distance: 12.8
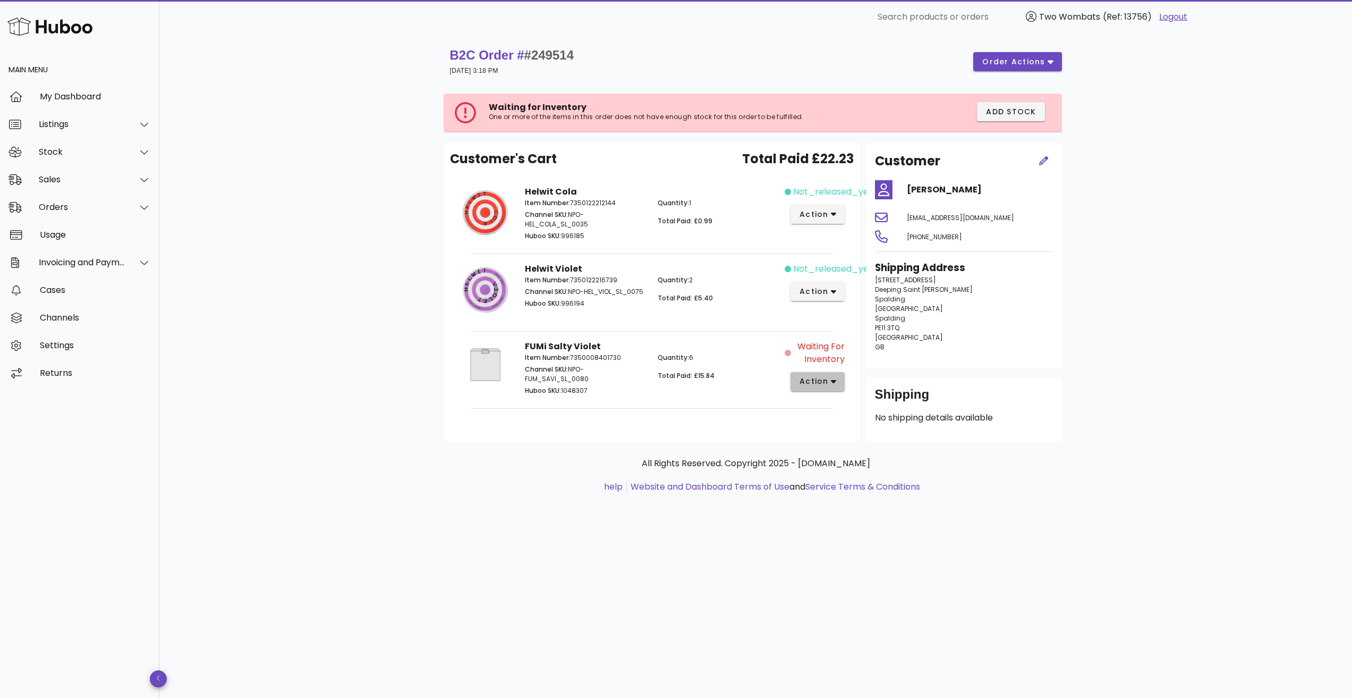
click at [811, 375] on button "action" at bounding box center [818, 381] width 55 height 19
click at [526, 425] on div "Customer's Cart Total Paid £22.23 Helwit Cola Item Number: 7350122212144 Channe…" at bounding box center [652, 292] width 417 height 298
click at [58, 178] on div "Sales" at bounding box center [82, 179] width 87 height 10
click at [62, 205] on div "Sales" at bounding box center [94, 206] width 113 height 10
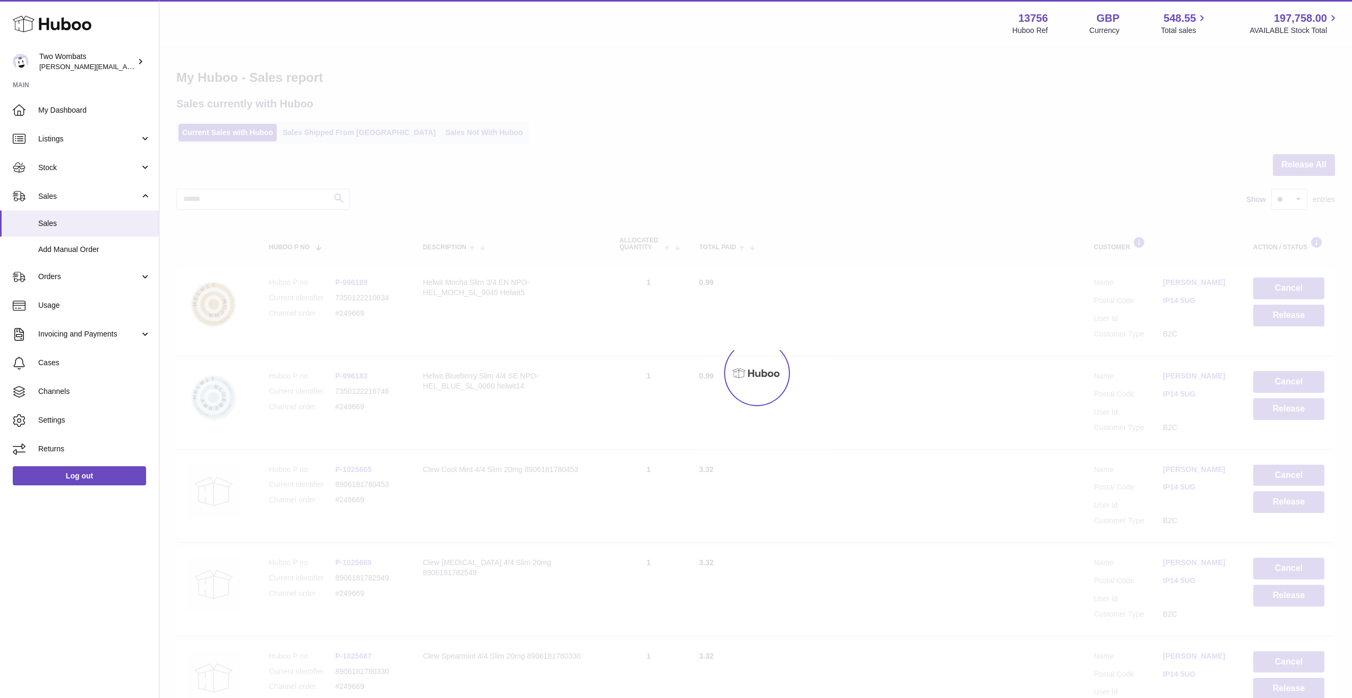
click at [427, 126] on div at bounding box center [755, 373] width 1193 height 650
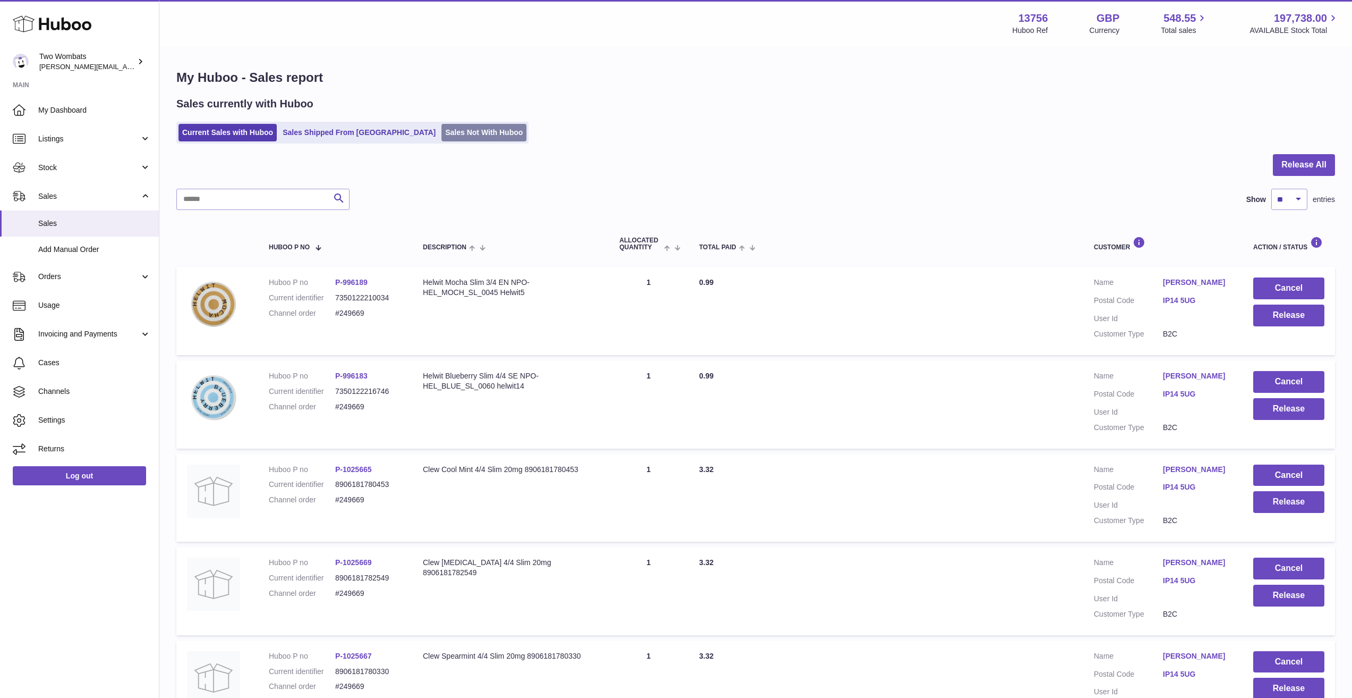
click at [441, 137] on link "Sales Not With Huboo" at bounding box center [483, 133] width 85 height 18
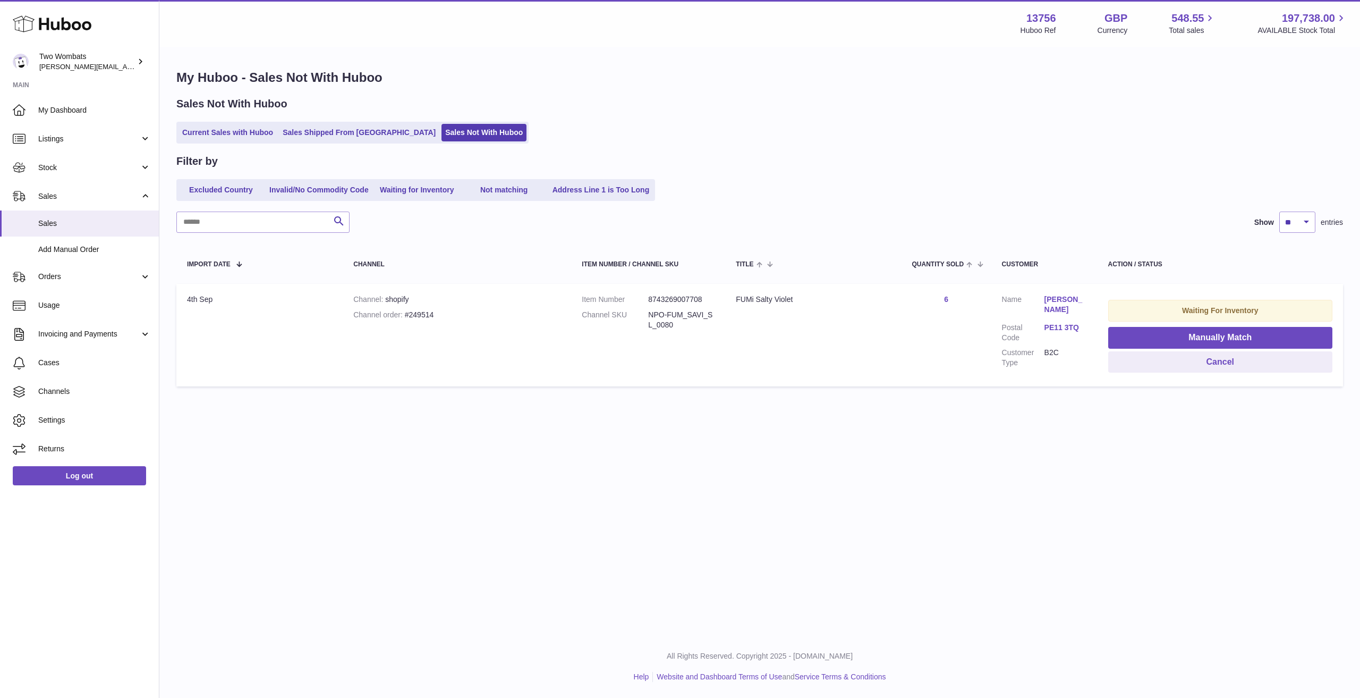
click at [1179, 315] on div "Waiting For Inventory" at bounding box center [1220, 311] width 224 height 22
copy dl "NPO-FUM_SAVI_SL_0080"
drag, startPoint x: 681, startPoint y: 327, endPoint x: 641, endPoint y: 315, distance: 41.7
click at [641, 315] on dl "Item Number 8743269007708 Channel SKU NPO-FUM_SAVI_SL_0080" at bounding box center [648, 314] width 133 height 41
click at [1170, 337] on button "Manually Match" at bounding box center [1220, 338] width 224 height 22
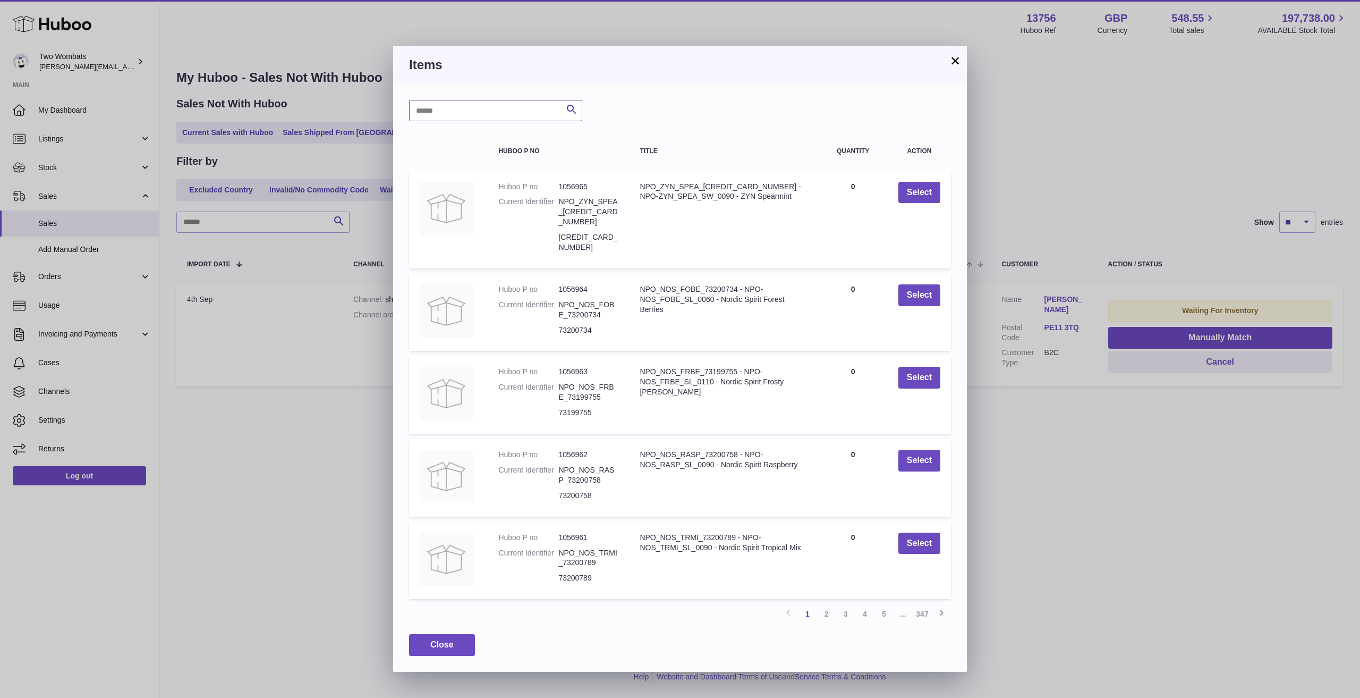
click at [519, 117] on input "text" at bounding box center [495, 110] width 173 height 21
paste input "**********"
type input "**********"
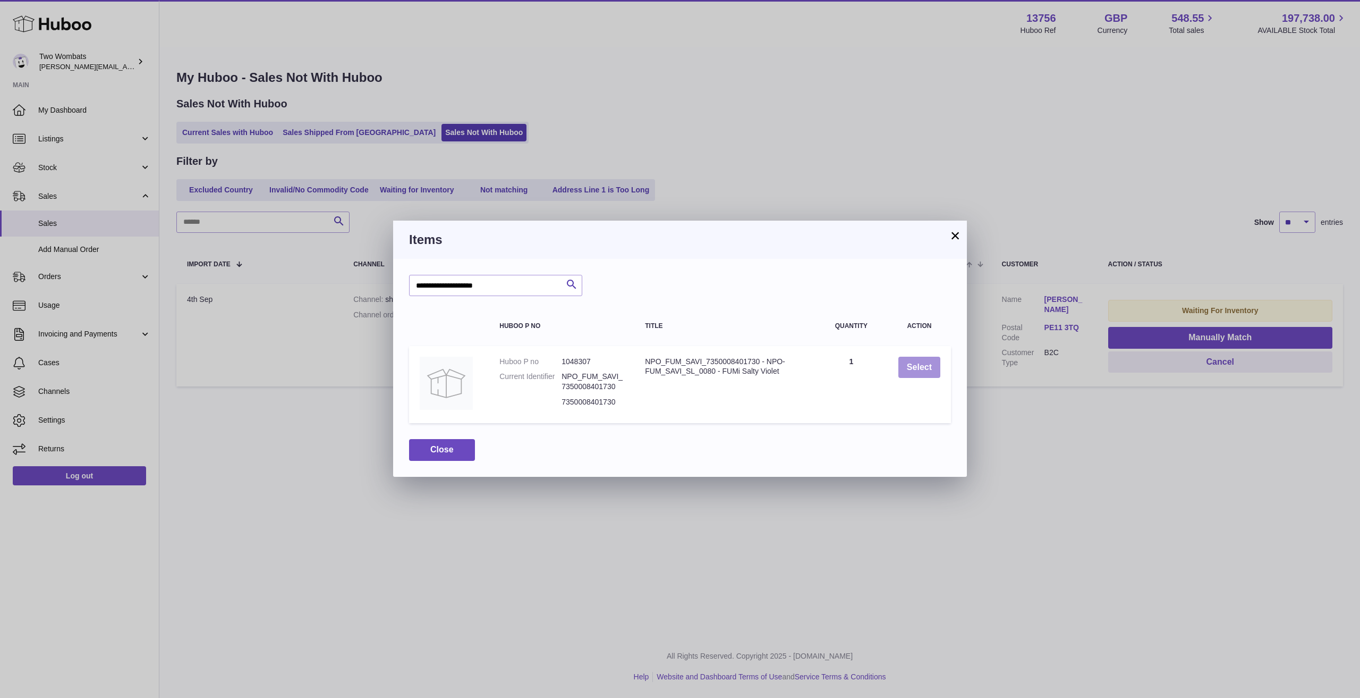
click at [919, 357] on button "Select" at bounding box center [919, 367] width 42 height 22
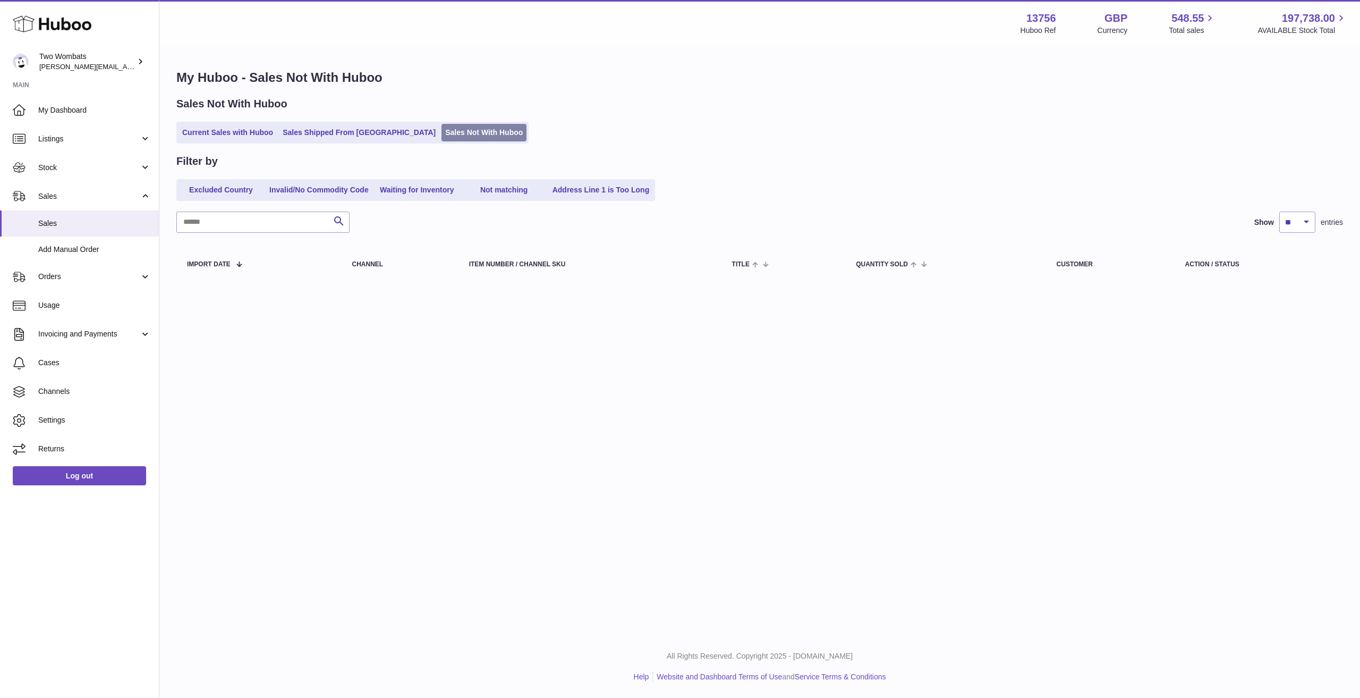
click at [441, 133] on link "Sales Not With Huboo" at bounding box center [483, 133] width 85 height 18
click at [77, 276] on span "Orders" at bounding box center [88, 276] width 101 height 10
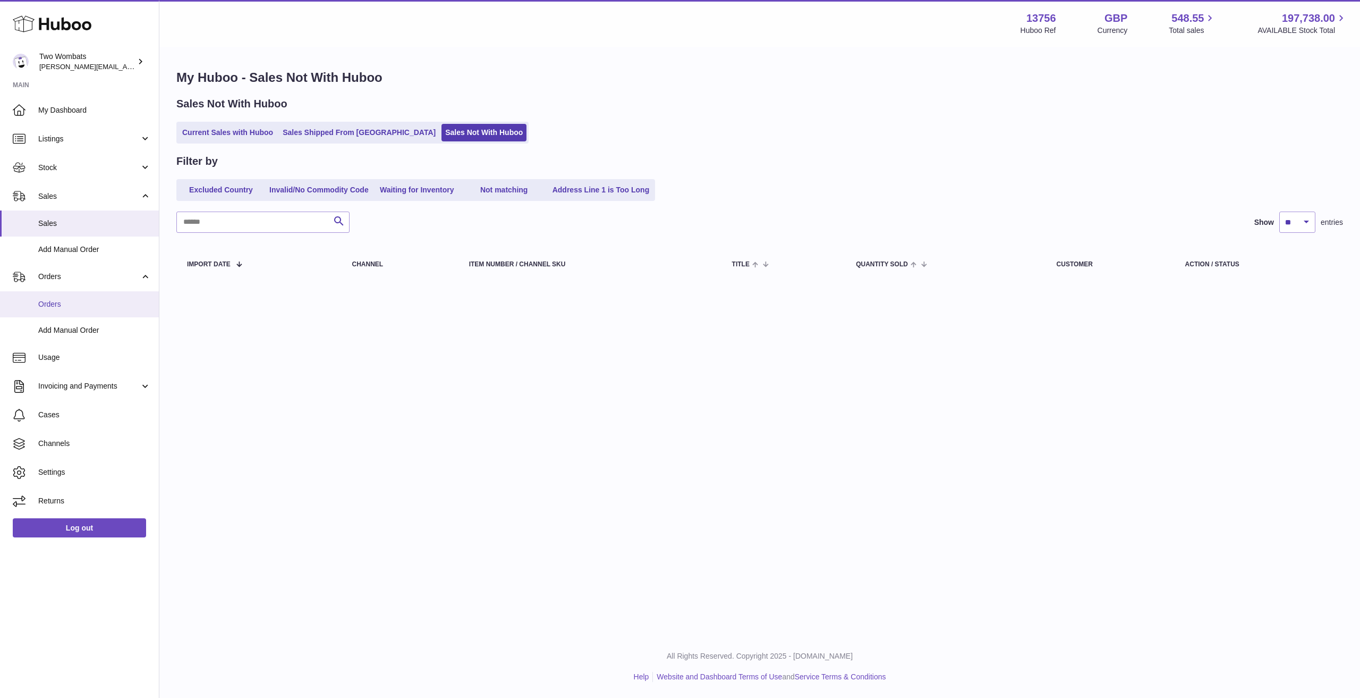
click at [75, 308] on span "Orders" at bounding box center [94, 304] width 113 height 10
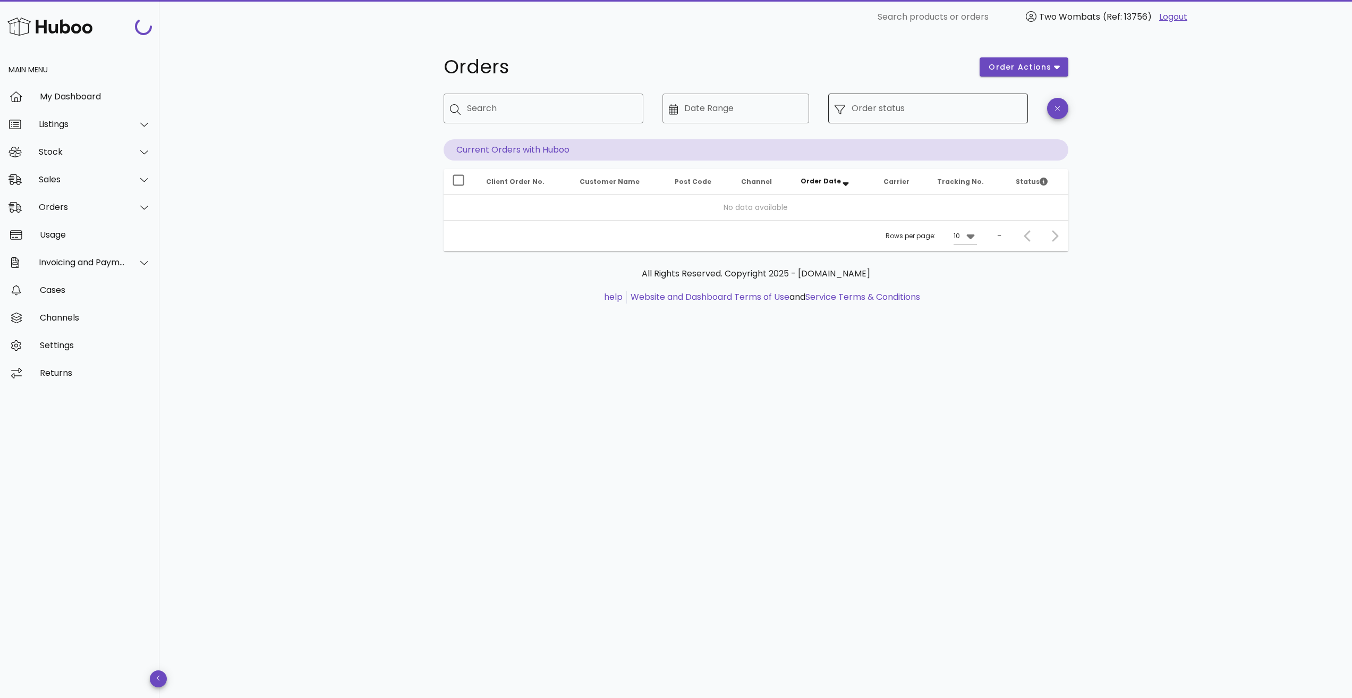
click at [906, 106] on input "Order status" at bounding box center [937, 108] width 170 height 17
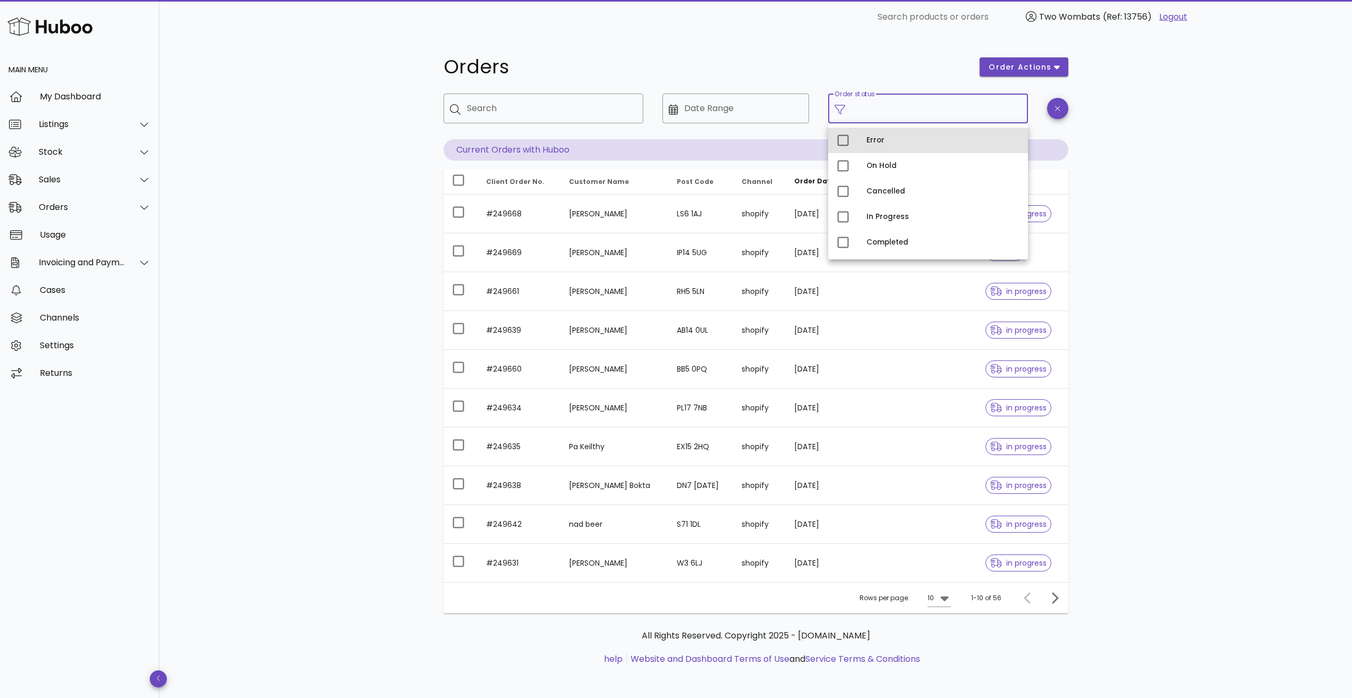
click at [876, 137] on div "Error" at bounding box center [943, 140] width 153 height 9
type input "**********"
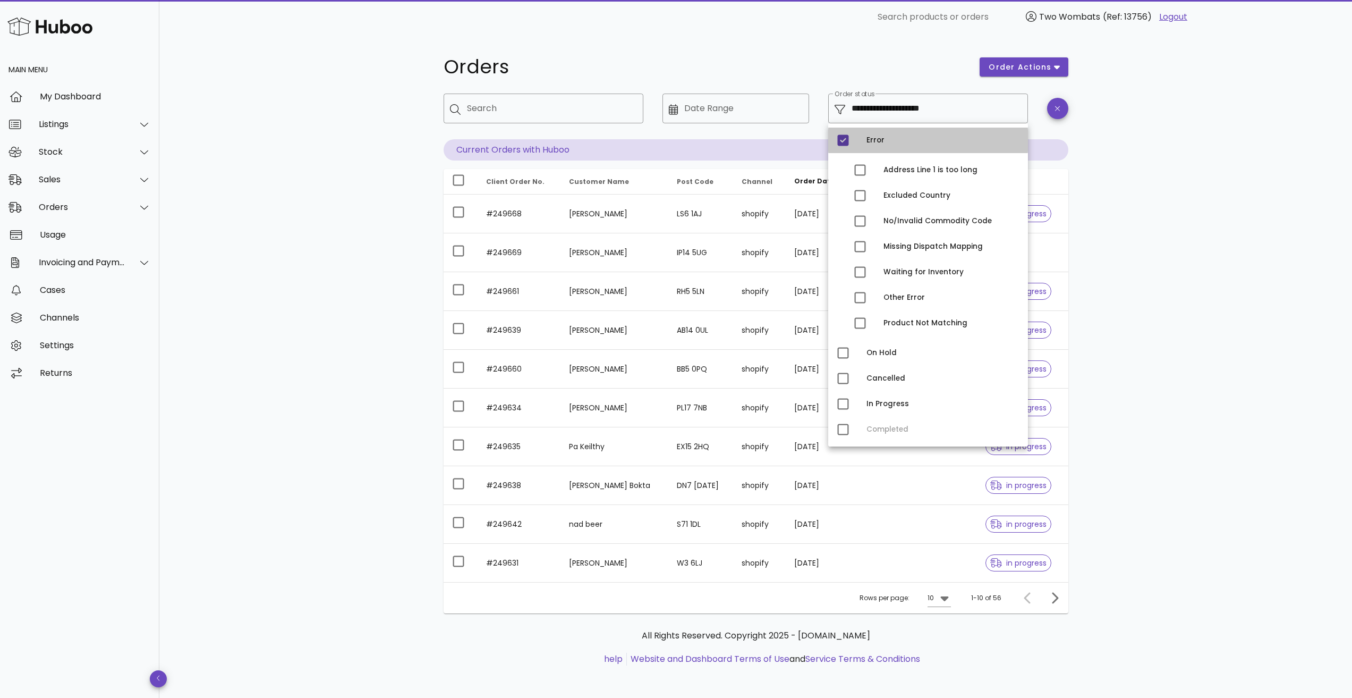
drag, startPoint x: 1153, startPoint y: 203, endPoint x: 1109, endPoint y: 200, distance: 44.2
click at [1153, 204] on div "**********" at bounding box center [755, 366] width 1193 height 665
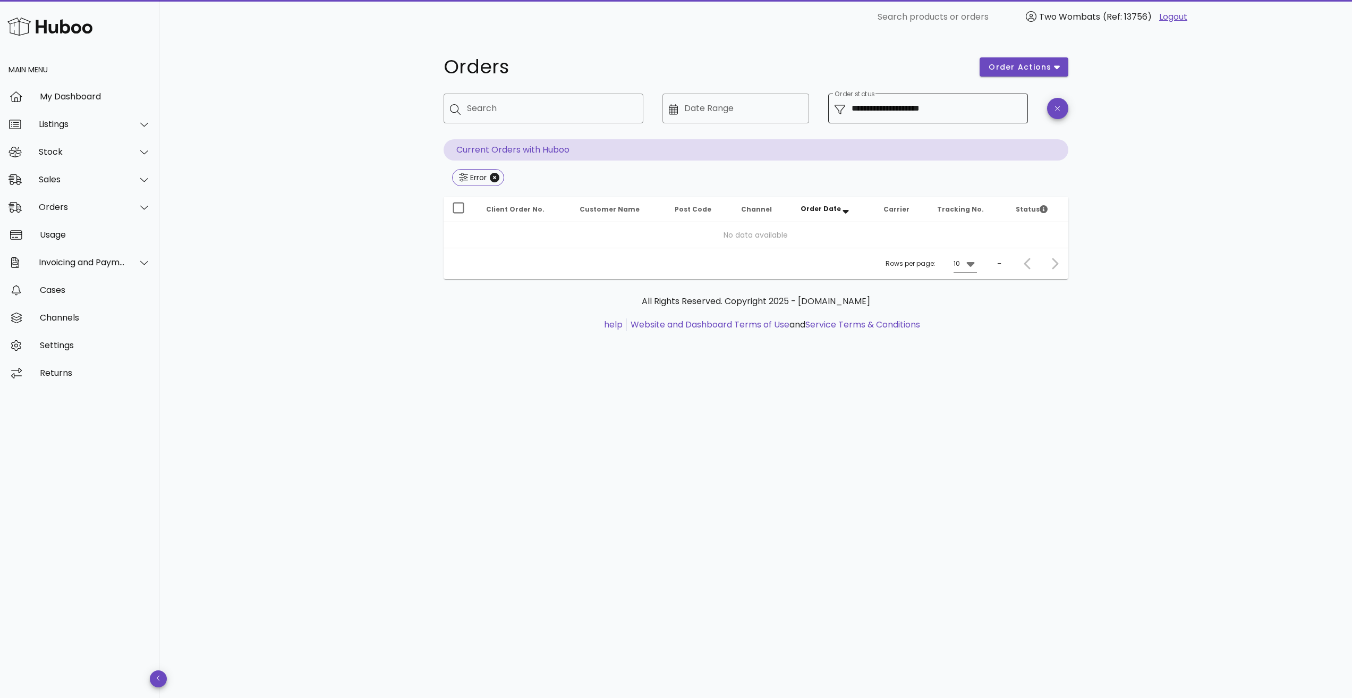
click at [874, 121] on div "**********" at bounding box center [937, 109] width 170 height 30
drag, startPoint x: 910, startPoint y: 90, endPoint x: 895, endPoint y: 111, distance: 25.9
click at [910, 92] on div "**********" at bounding box center [928, 116] width 213 height 58
click at [494, 180] on icon "Close" at bounding box center [495, 178] width 10 height 10
click at [912, 119] on div "**********" at bounding box center [937, 109] width 170 height 30
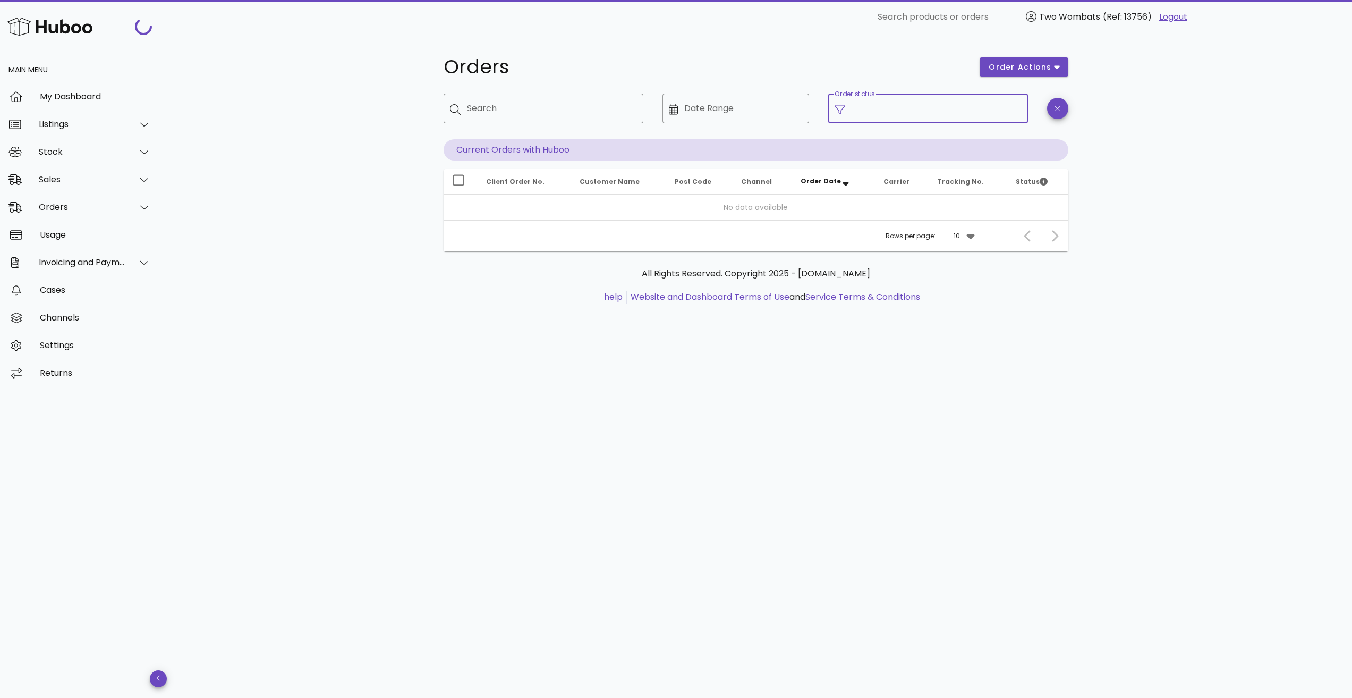
click at [911, 120] on div "Order status" at bounding box center [937, 109] width 170 height 30
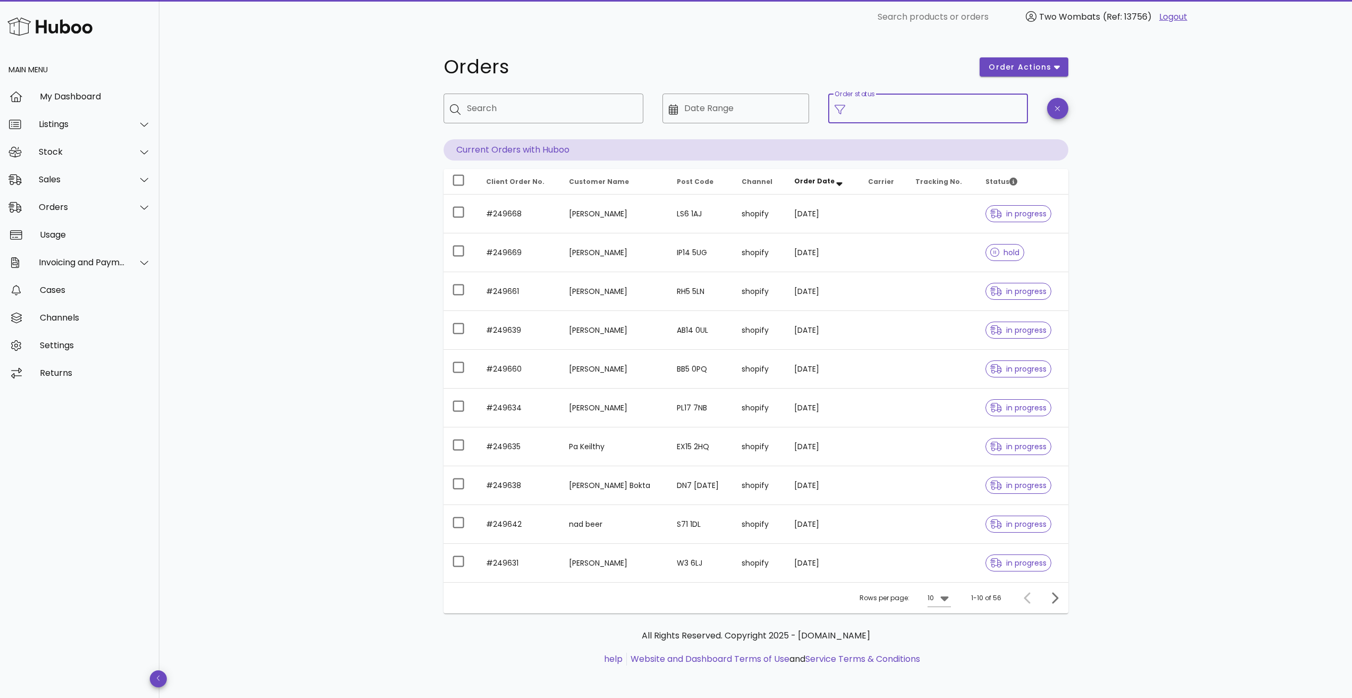
click at [906, 115] on input "Order status" at bounding box center [937, 108] width 170 height 17
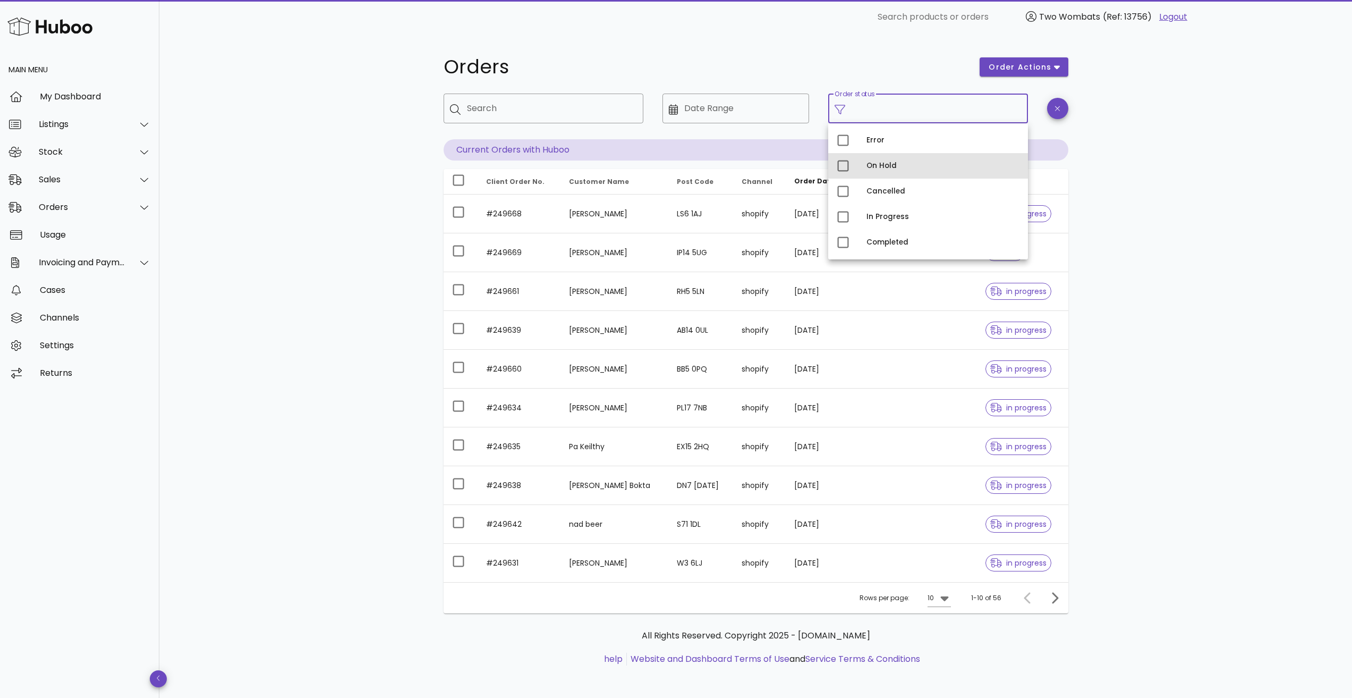
click at [900, 162] on div "On Hold" at bounding box center [943, 166] width 153 height 9
type input "**********"
click at [1181, 214] on div "**********" at bounding box center [755, 366] width 1193 height 665
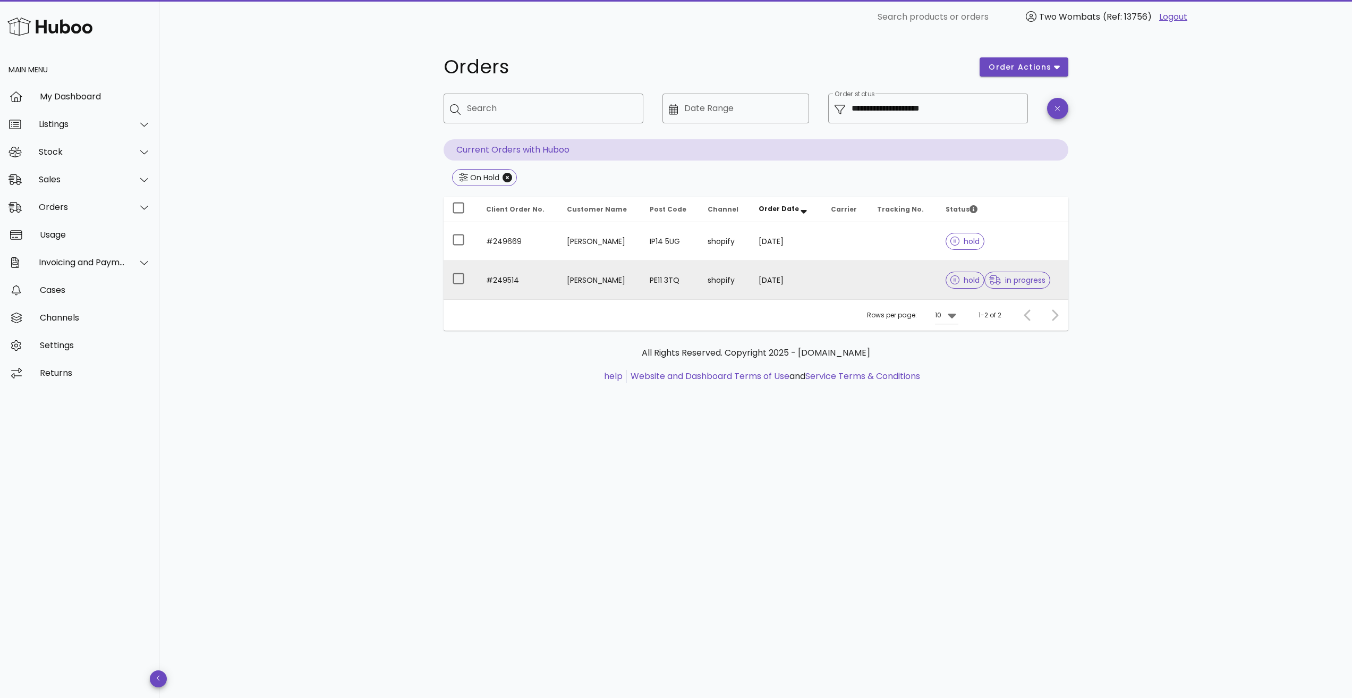
click at [551, 273] on td "#249514" at bounding box center [518, 280] width 81 height 38
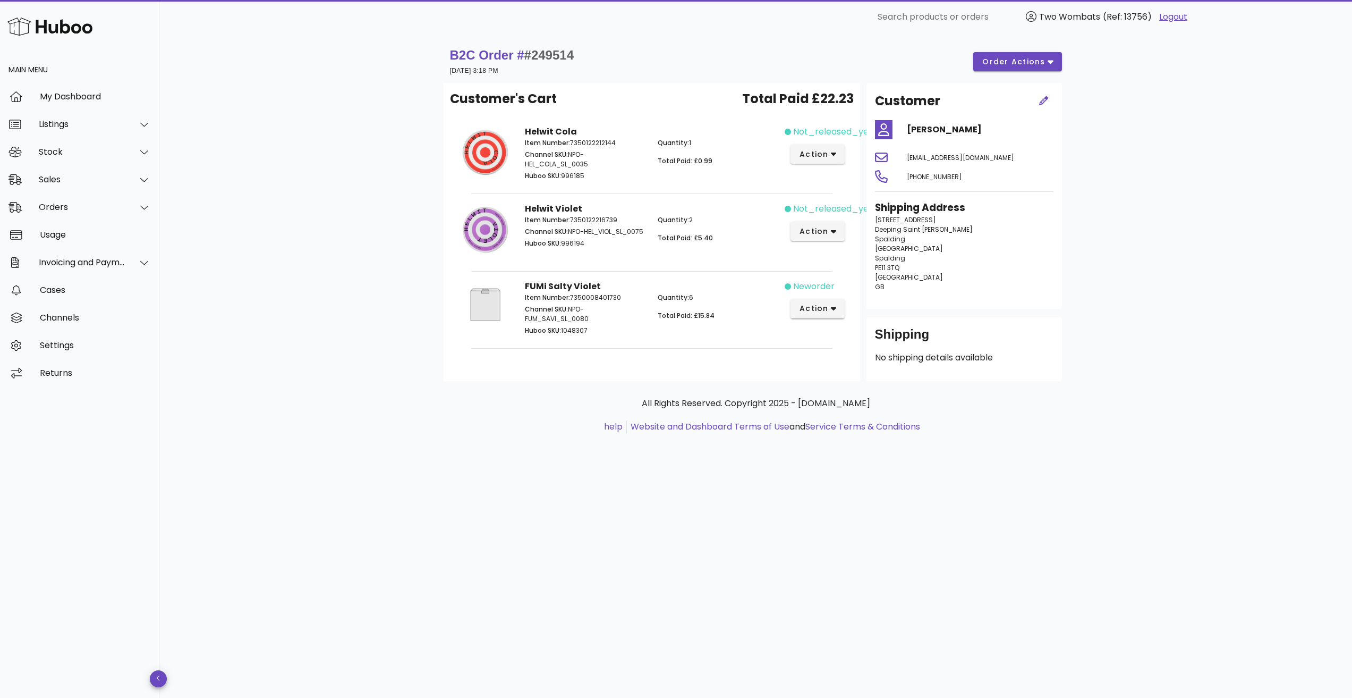
click at [803, 296] on div "neworder action" at bounding box center [818, 309] width 66 height 70
click at [804, 300] on button "action" at bounding box center [818, 308] width 55 height 19
click at [1051, 325] on div "Shipping No shipping details available" at bounding box center [965, 349] width 196 height 64
drag, startPoint x: 783, startPoint y: 194, endPoint x: 817, endPoint y: 305, distance: 116.8
click at [817, 305] on div "Customer's Cart Total Paid £22.23 Helwit Cola Item Number: 7350122212144 Channe…" at bounding box center [652, 232] width 417 height 298
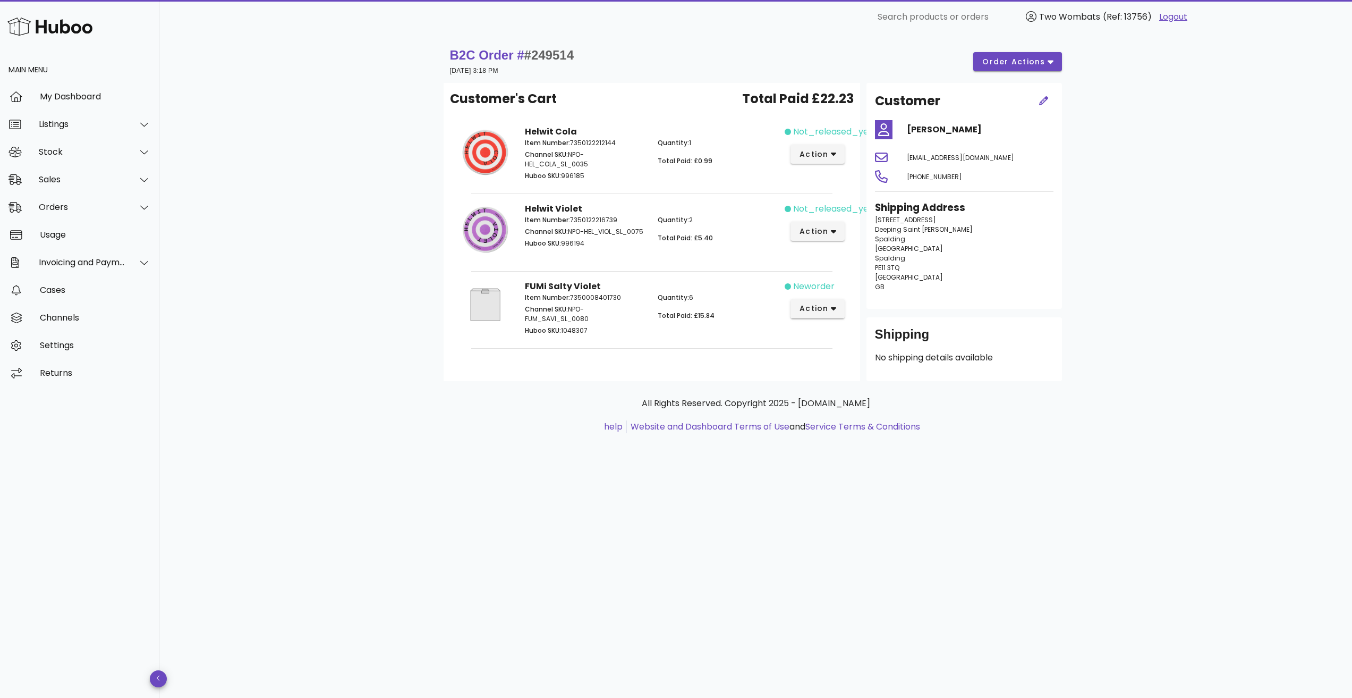
click at [1237, 369] on div "B2C Order # #249514 04 September 2025 at 3:18 PM order actions Customer's Cart …" at bounding box center [755, 366] width 1193 height 664
click at [1019, 70] on button "order actions" at bounding box center [1017, 61] width 88 height 19
drag, startPoint x: 1241, startPoint y: 142, endPoint x: 1233, endPoint y: 157, distance: 16.7
click at [1233, 157] on div "B2C Order # #249514 04 September 2025 at 3:18 PM order actions Customer's Cart …" at bounding box center [755, 366] width 1193 height 664
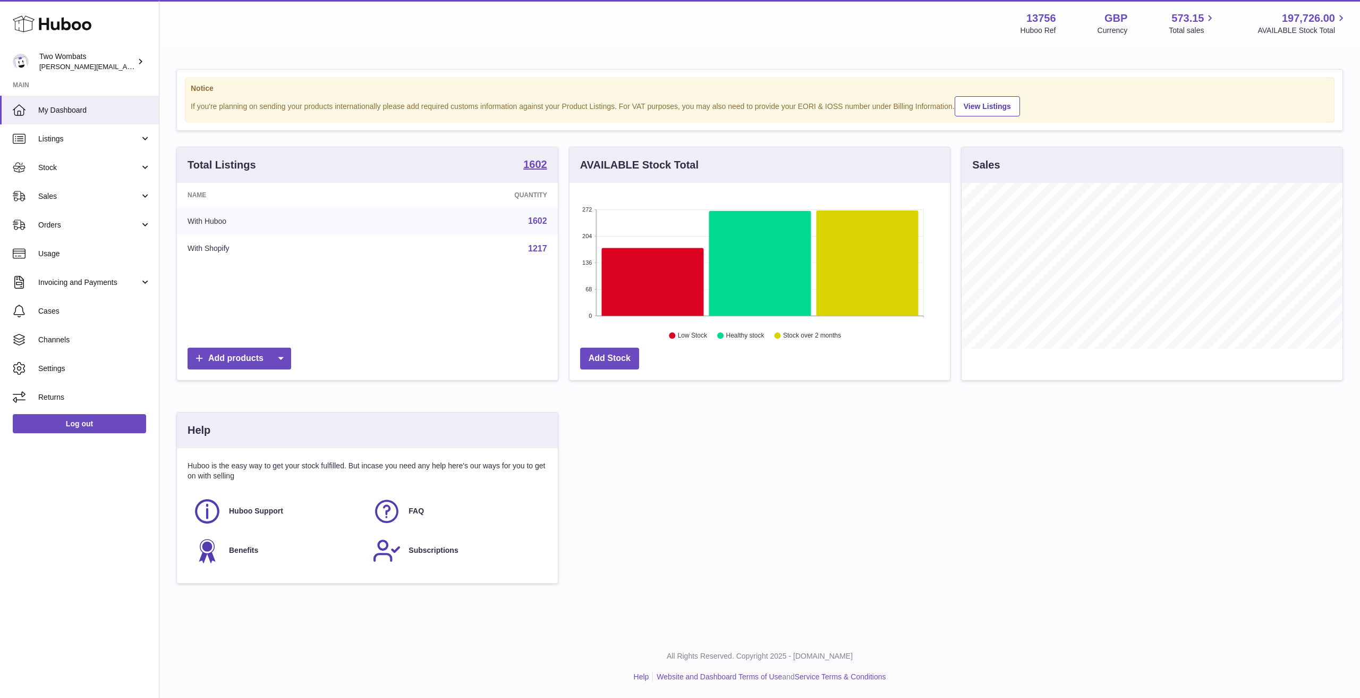
scroll to position [166, 380]
click at [105, 202] on link "Sales" at bounding box center [79, 196] width 159 height 29
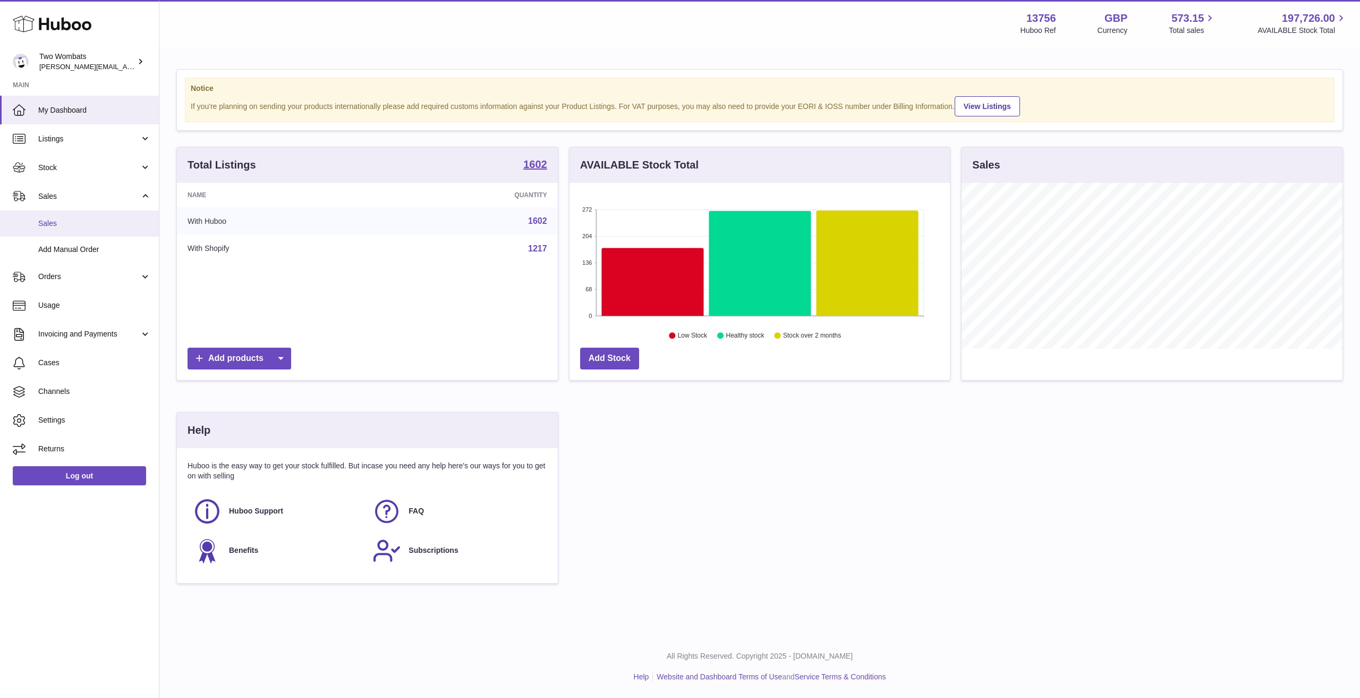
click at [95, 229] on link "Sales" at bounding box center [79, 223] width 159 height 26
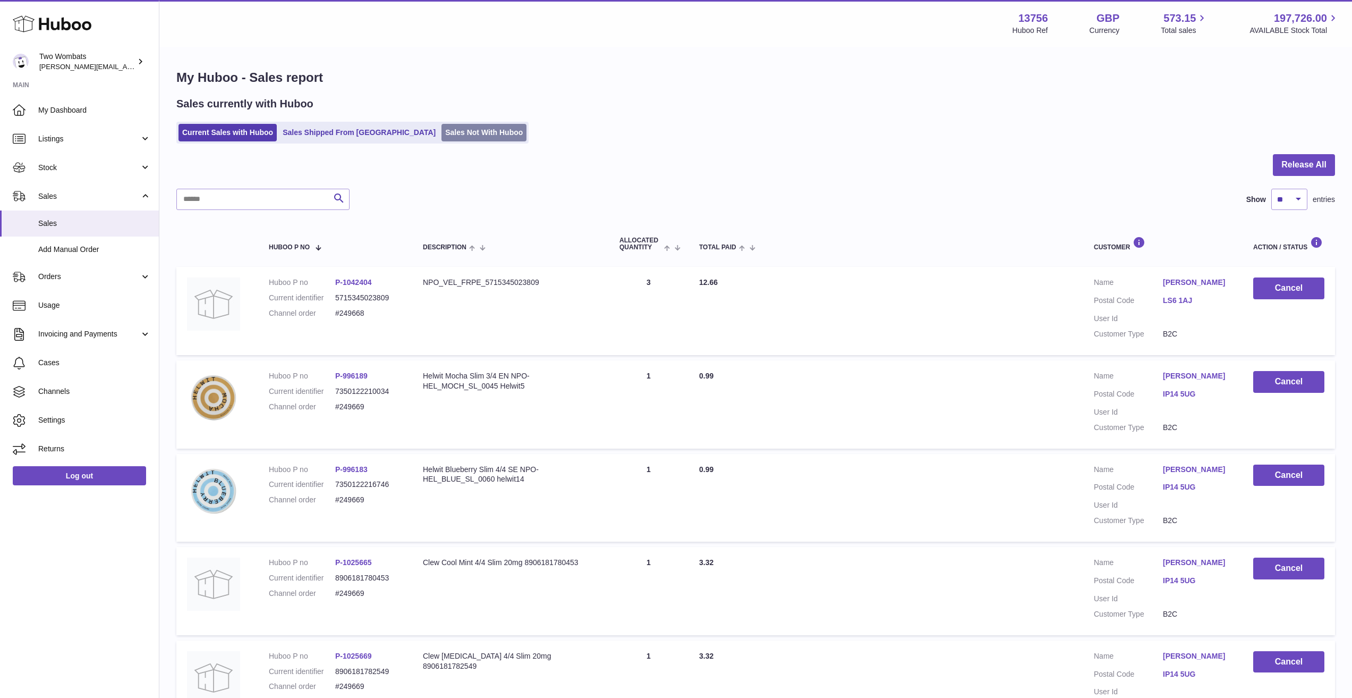
click at [444, 138] on link "Sales Not With Huboo" at bounding box center [483, 133] width 85 height 18
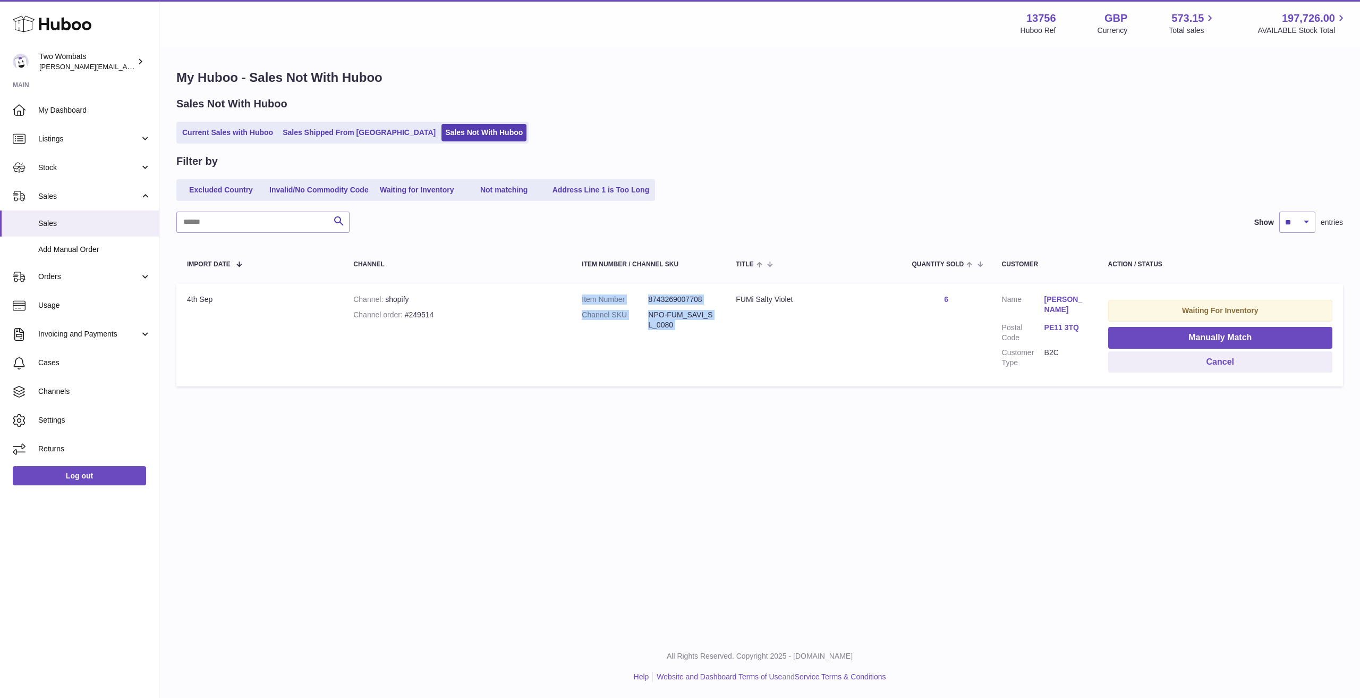
drag, startPoint x: 734, startPoint y: 338, endPoint x: 576, endPoint y: 303, distance: 161.8
click at [576, 303] on tr "Import date [DATE] Channel shopify Channel order #249514 Item Number 8743269007…" at bounding box center [759, 335] width 1167 height 103
click at [705, 335] on dl "Item Number 8743269007708 Channel SKU NPO-FUM_SAVI_SL_0080" at bounding box center [648, 314] width 133 height 41
click at [704, 335] on dl "Item Number 8743269007708 Channel SKU NPO-FUM_SAVI_SL_0080" at bounding box center [648, 314] width 133 height 41
drag, startPoint x: 703, startPoint y: 336, endPoint x: 585, endPoint y: 295, distance: 124.7
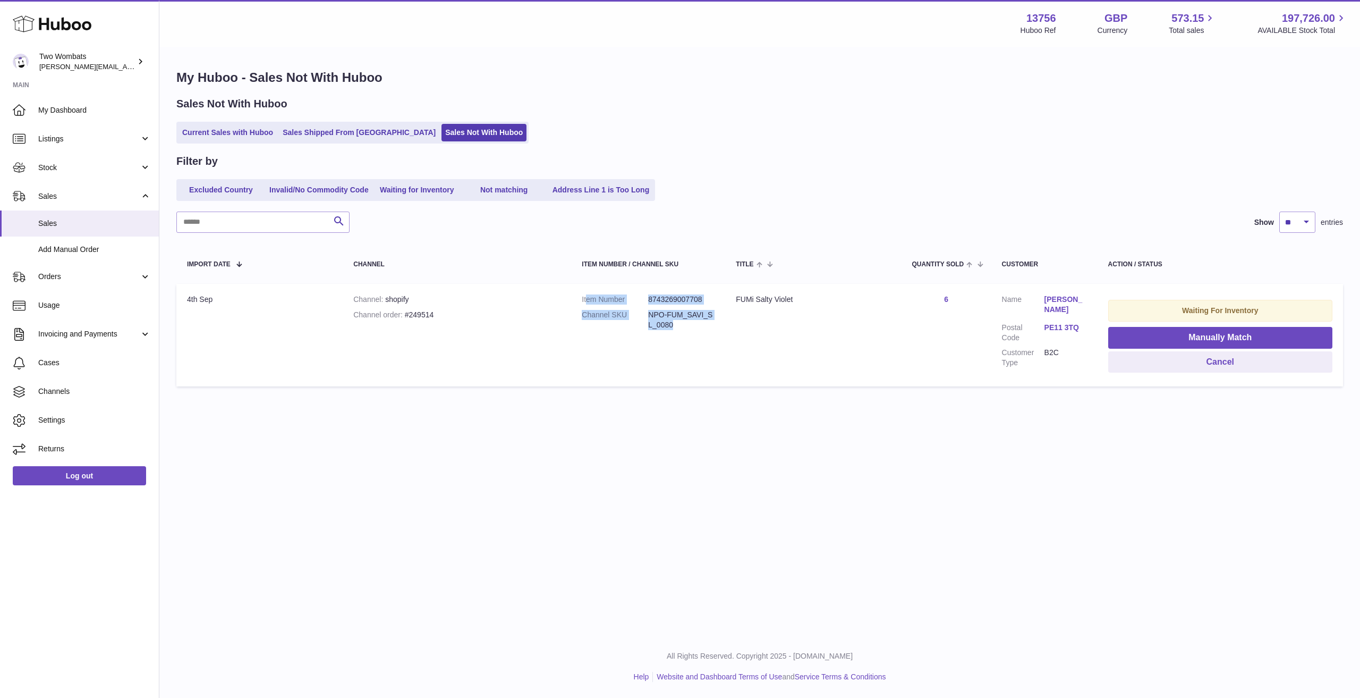
click at [585, 295] on td "Item Number 8743269007708 Channel SKU NPO-FUM_SAVI_SL_0080" at bounding box center [648, 335] width 154 height 103
click at [764, 351] on td "Title FUMi Salty Violet" at bounding box center [813, 335] width 176 height 103
drag, startPoint x: 656, startPoint y: 324, endPoint x: 499, endPoint y: 293, distance: 160.2
click at [499, 293] on tr "Import date [DATE] Channel shopify Channel order #249514 Item Number 8743269007…" at bounding box center [759, 335] width 1167 height 103
click at [731, 344] on td "Title FUMi Salty Violet" at bounding box center [813, 335] width 176 height 103
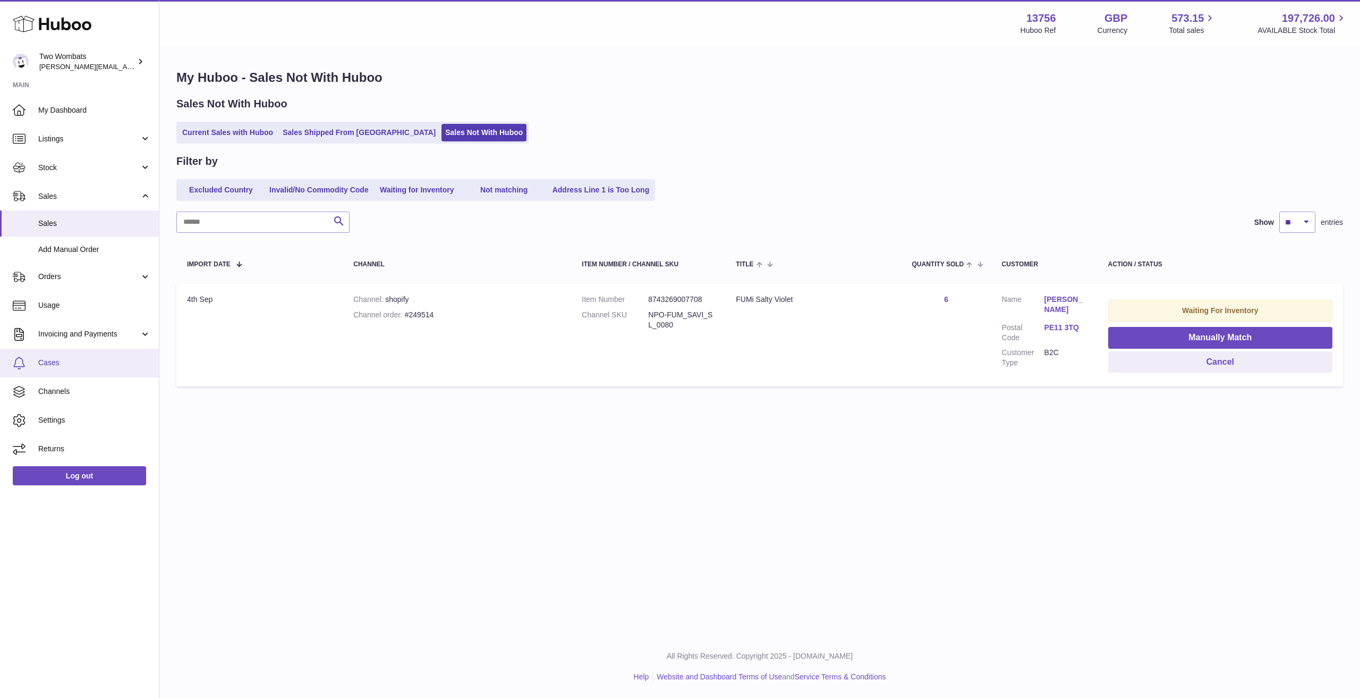
click at [70, 367] on span "Cases" at bounding box center [94, 363] width 113 height 10
